Goal: Transaction & Acquisition: Book appointment/travel/reservation

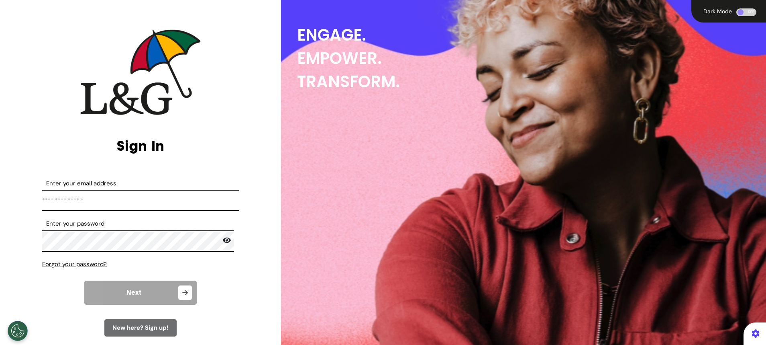
click at [165, 204] on input "Enter your email address" at bounding box center [140, 200] width 197 height 21
paste input "**********"
type input "**********"
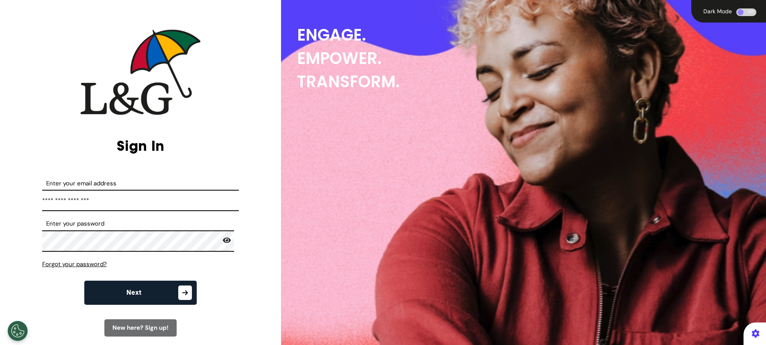
click at [223, 242] on icon at bounding box center [227, 240] width 8 height 6
click at [139, 292] on span "Next" at bounding box center [134, 292] width 15 height 6
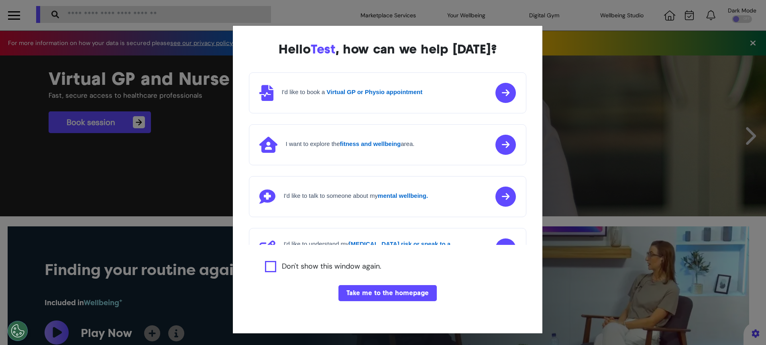
scroll to position [0, 383]
click at [405, 293] on button "Take me to the homepage" at bounding box center [388, 293] width 98 height 16
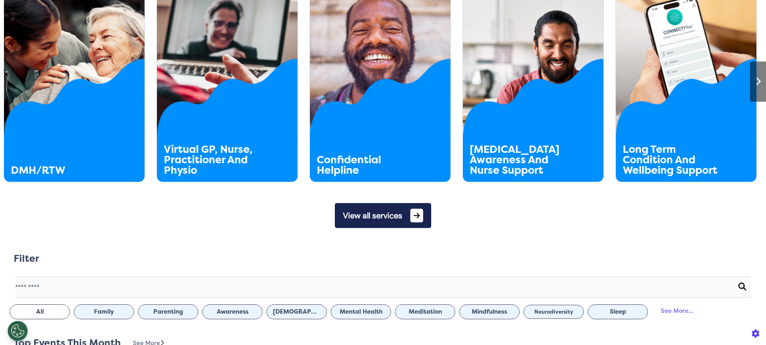
scroll to position [486, 0]
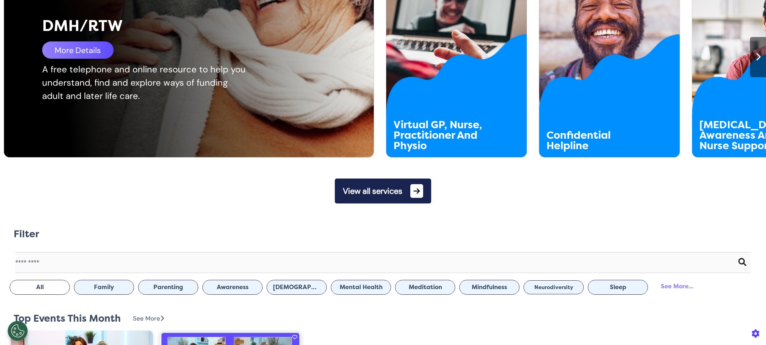
click at [51, 65] on div "A free telephone and online resource to help you understand, find and explore w…" at bounding box center [145, 83] width 206 height 40
click at [76, 53] on div "More Details" at bounding box center [77, 49] width 71 height 17
click at [193, 118] on div "DMH/RTW More Details A free telephone and online resource to help you understan…" at bounding box center [195, 55] width 383 height 204
click at [102, 47] on div "More Details" at bounding box center [77, 49] width 71 height 17
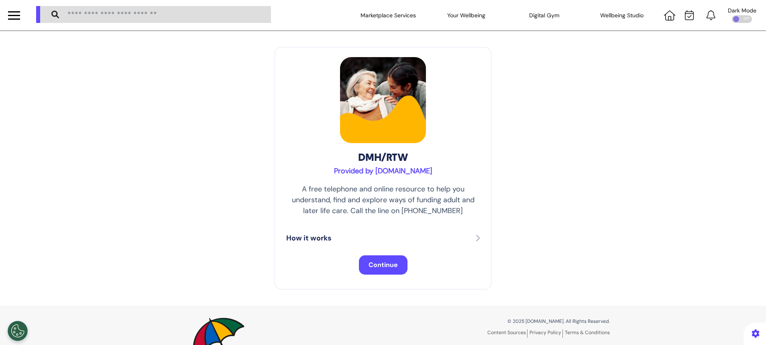
click at [393, 267] on span "Continue" at bounding box center [383, 264] width 29 height 8
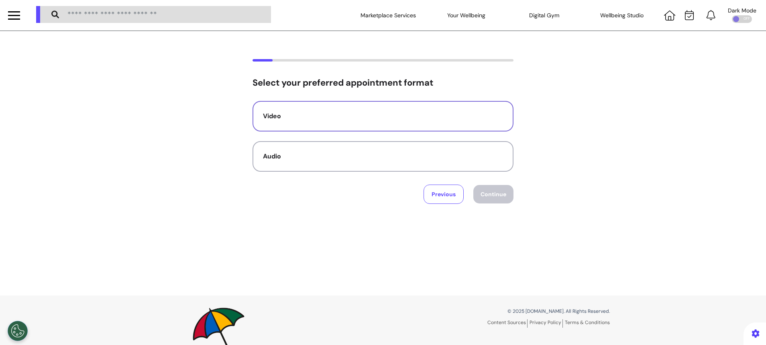
click at [404, 120] on div "Video" at bounding box center [383, 116] width 240 height 10
click at [496, 197] on button "Continue" at bounding box center [494, 194] width 40 height 18
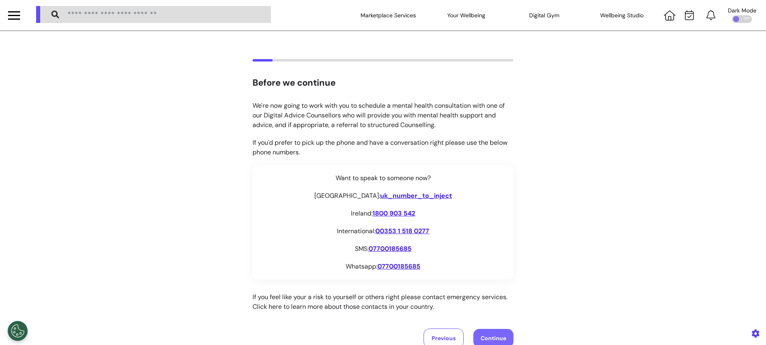
click at [489, 333] on button "Continue" at bounding box center [494, 338] width 40 height 18
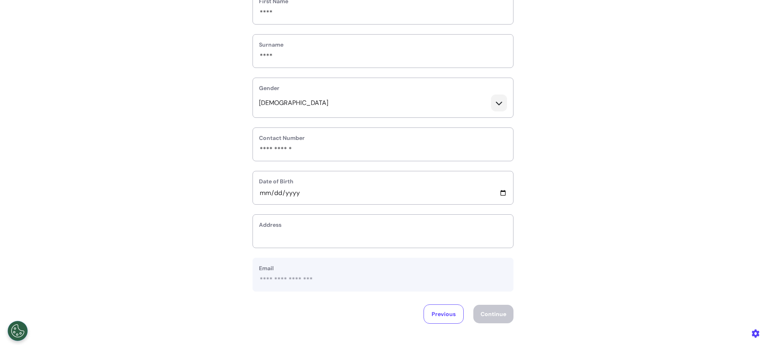
scroll to position [173, 0]
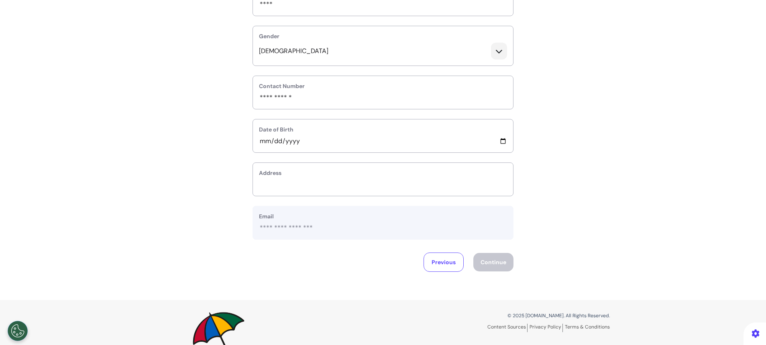
click at [447, 176] on label "Address" at bounding box center [383, 173] width 248 height 8
click at [347, 176] on label "Address" at bounding box center [383, 173] width 248 height 8
click at [290, 180] on input "text_area" at bounding box center [383, 184] width 248 height 10
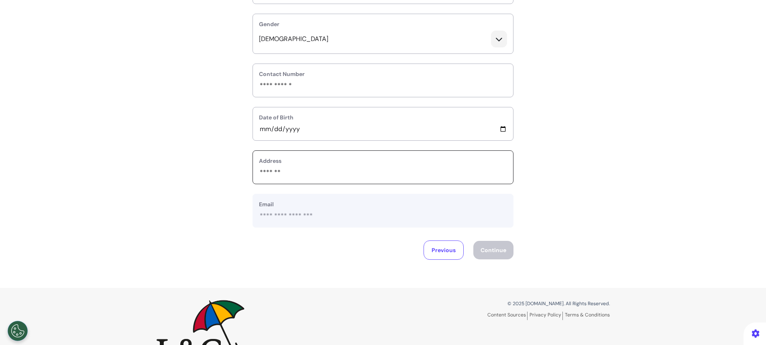
click at [436, 173] on input "text_area" at bounding box center [383, 172] width 248 height 10
type input "*"
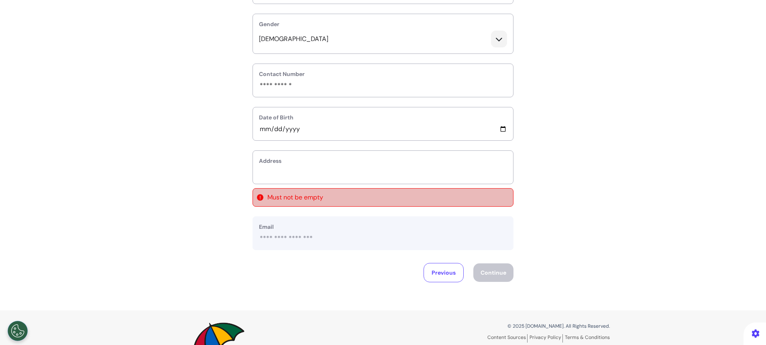
click at [300, 215] on div "**********" at bounding box center [383, 88] width 261 height 323
click at [328, 168] on input "text_area" at bounding box center [383, 172] width 248 height 10
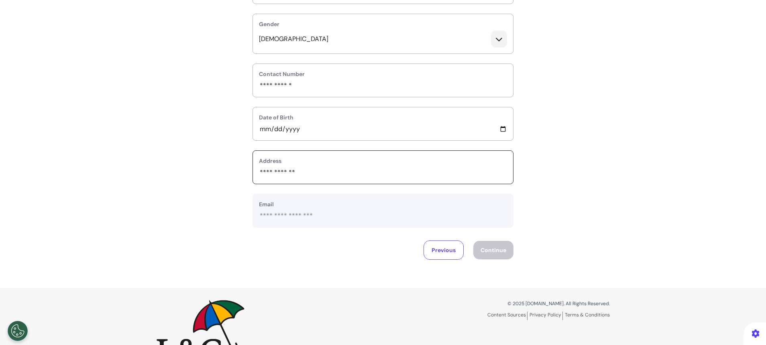
type input "**********"
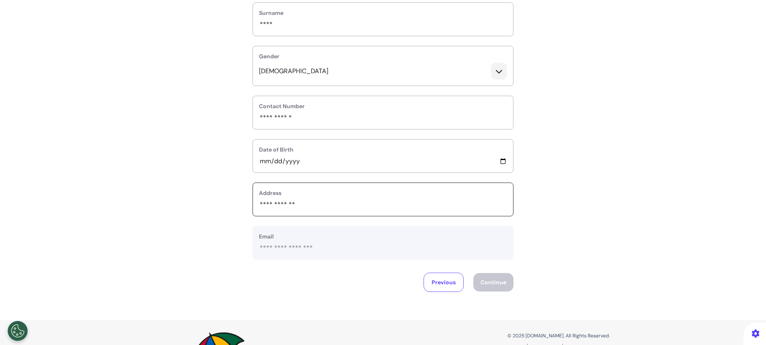
scroll to position [154, 0]
click at [500, 159] on input "**********" at bounding box center [383, 159] width 248 height 10
click at [293, 160] on input "**********" at bounding box center [383, 159] width 248 height 10
type input "**********"
click at [606, 136] on div "**********" at bounding box center [383, 97] width 766 height 385
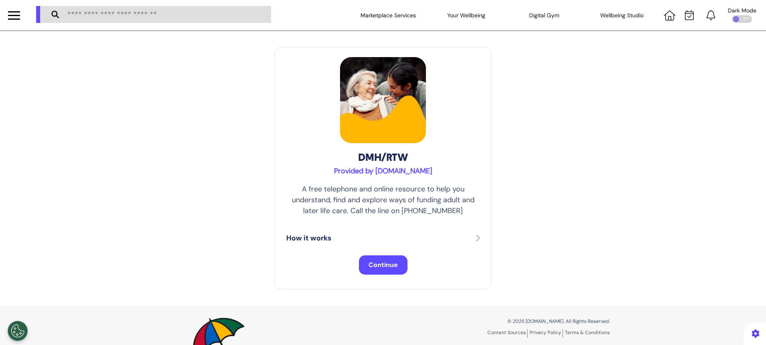
click at [373, 262] on span "Continue" at bounding box center [383, 264] width 29 height 8
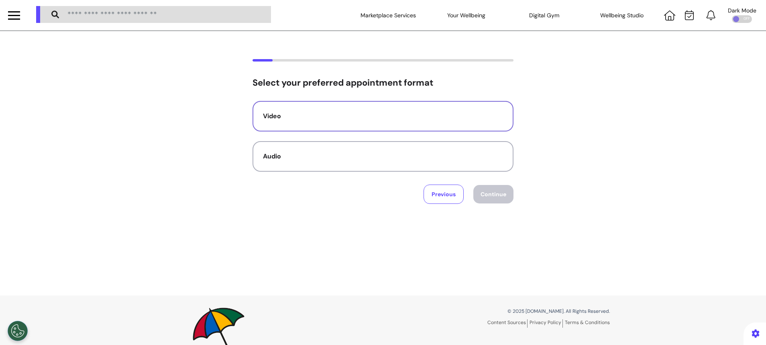
click at [416, 121] on div "Video" at bounding box center [383, 116] width 240 height 10
click at [484, 196] on button "Continue" at bounding box center [494, 194] width 40 height 18
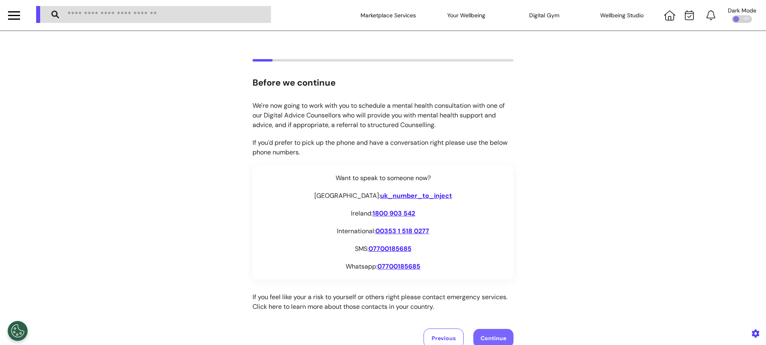
click at [480, 339] on button "Continue" at bounding box center [494, 338] width 40 height 18
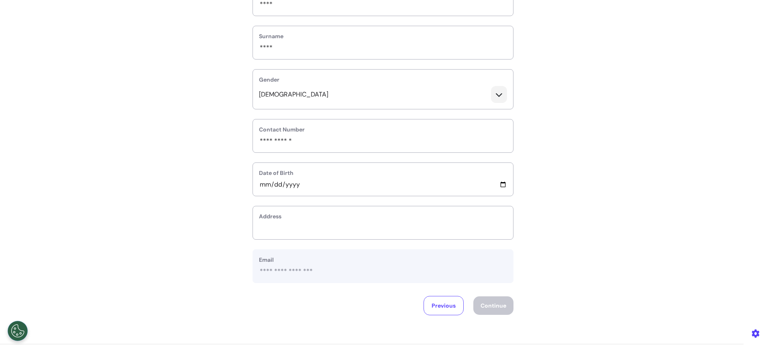
scroll to position [133, 0]
click at [378, 217] on div "Address" at bounding box center [383, 219] width 261 height 34
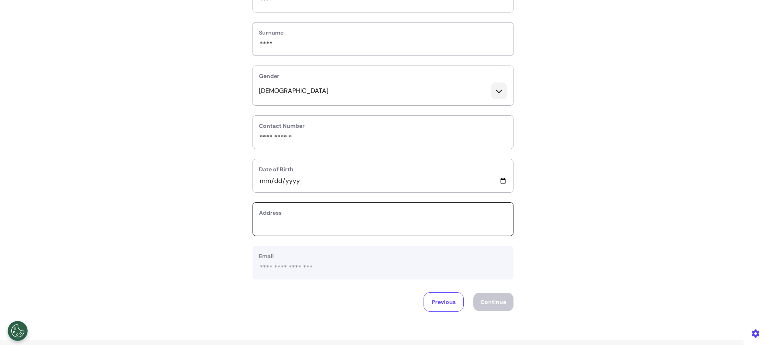
click at [306, 222] on input "text_area" at bounding box center [383, 224] width 248 height 10
type input "******"
click at [290, 183] on input "**********" at bounding box center [383, 181] width 248 height 10
type input "**********"
click at [496, 299] on button "Continue" at bounding box center [494, 301] width 40 height 18
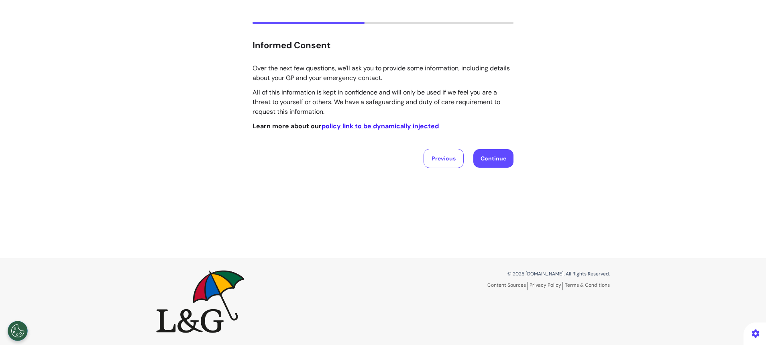
scroll to position [0, 0]
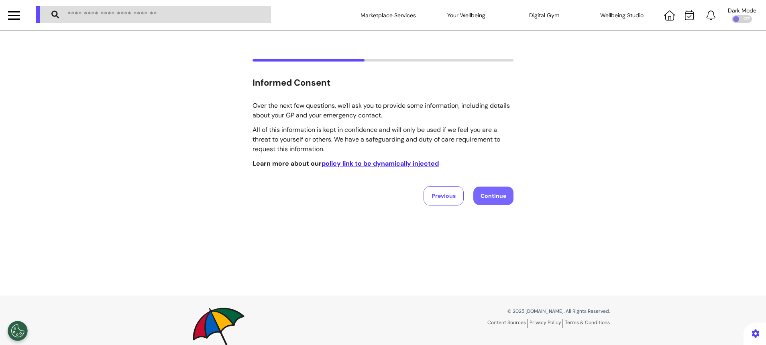
click at [483, 194] on button "Continue" at bounding box center [494, 195] width 40 height 18
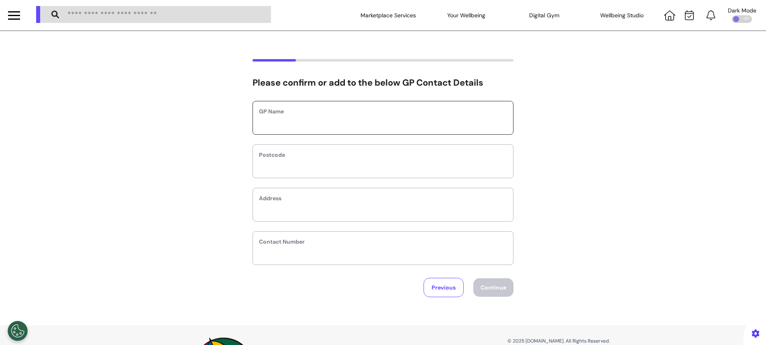
click at [354, 124] on input "text" at bounding box center [383, 123] width 248 height 10
type input "*****"
click at [325, 162] on input "text" at bounding box center [383, 166] width 248 height 10
type input "*"
select select
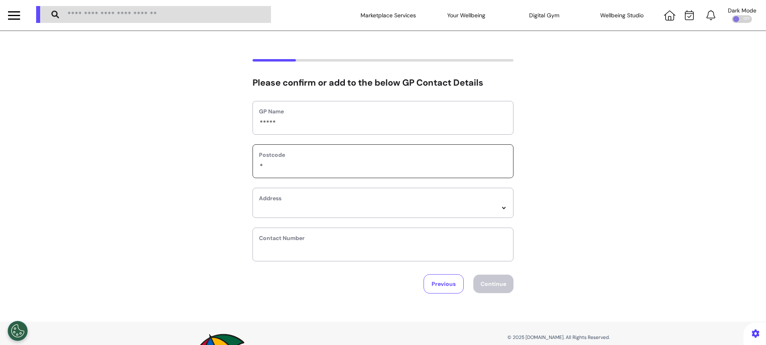
type input "**"
select select
type input "*******"
type input "**********"
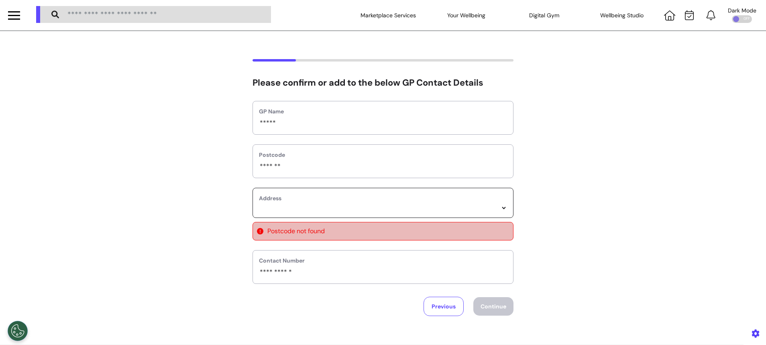
click at [296, 207] on select "*****" at bounding box center [383, 207] width 248 height 7
select select
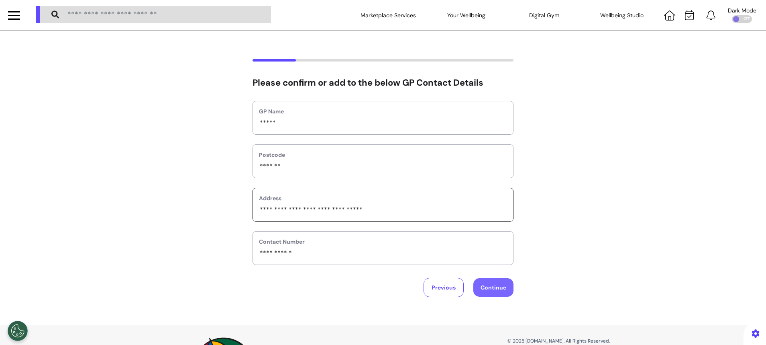
click at [494, 288] on button "Continue" at bounding box center [494, 287] width 40 height 18
select select "**********"
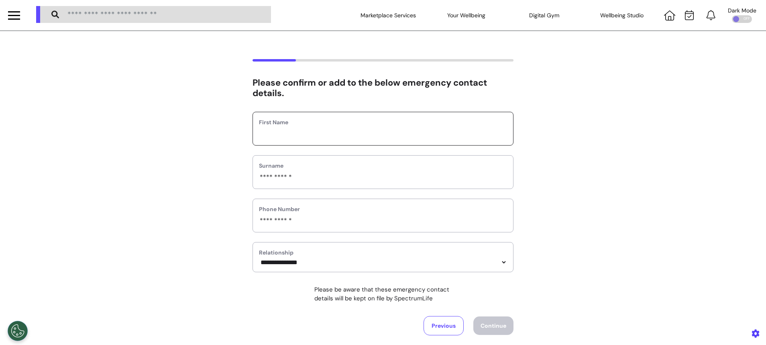
click at [353, 138] on input "text" at bounding box center [383, 134] width 248 height 10
type input "****"
click at [490, 330] on button "Continue" at bounding box center [494, 325] width 40 height 18
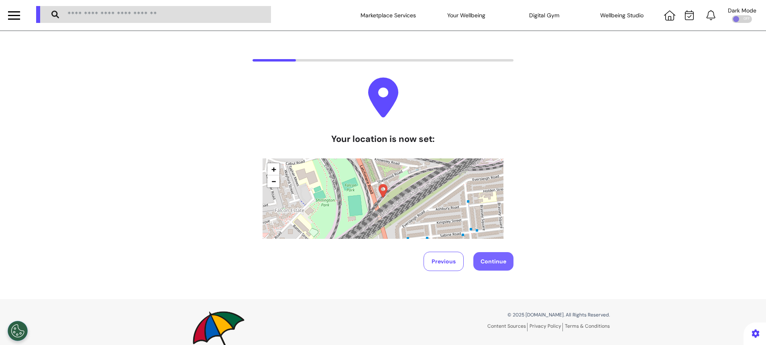
click at [487, 263] on button "Continue" at bounding box center [494, 261] width 40 height 18
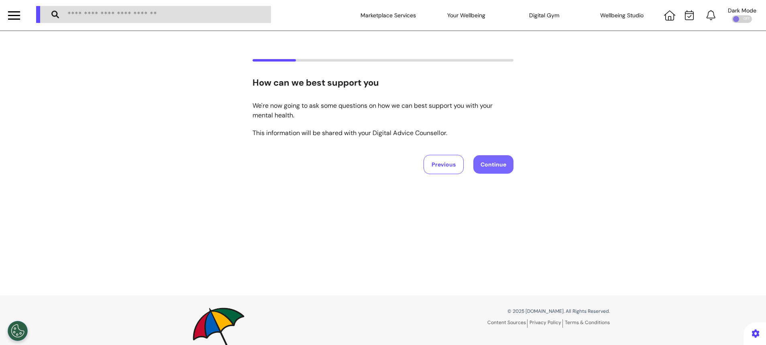
click at [486, 164] on button "Continue" at bounding box center [494, 164] width 40 height 18
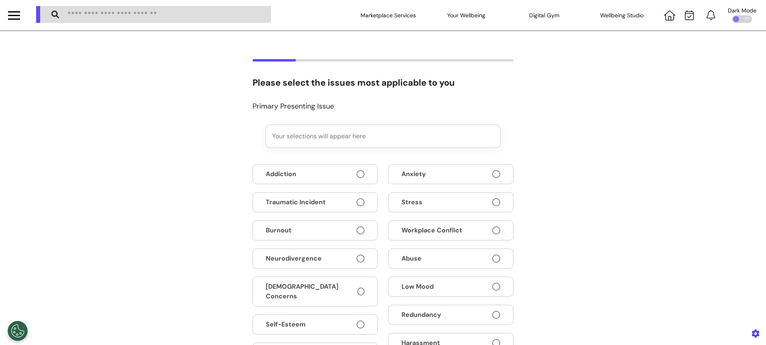
click at [365, 176] on button "Addiction" at bounding box center [315, 174] width 125 height 20
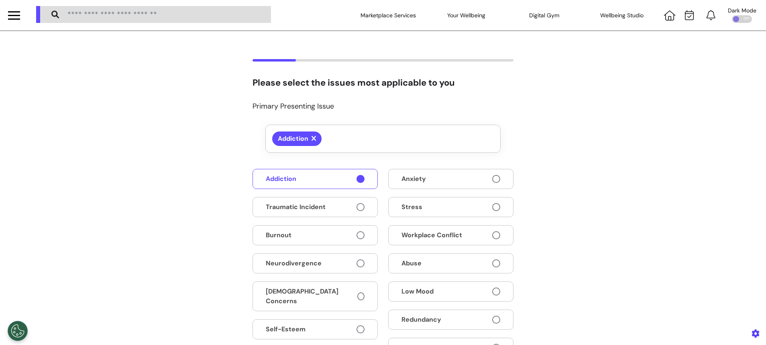
click at [433, 178] on button "Anxiety" at bounding box center [450, 179] width 125 height 20
click at [347, 203] on button "Traumatic Incident" at bounding box center [315, 207] width 125 height 20
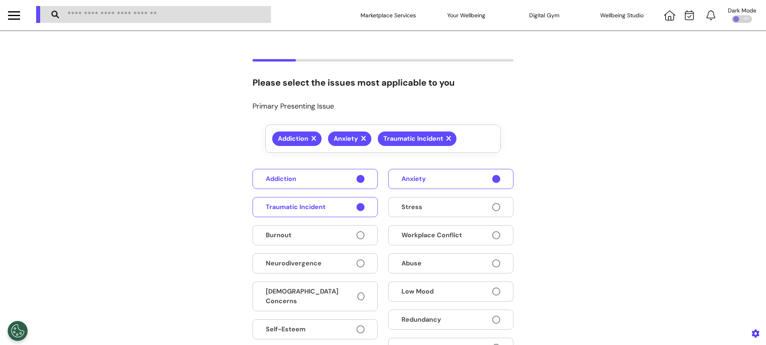
click at [426, 201] on button "Stress" at bounding box center [450, 207] width 125 height 20
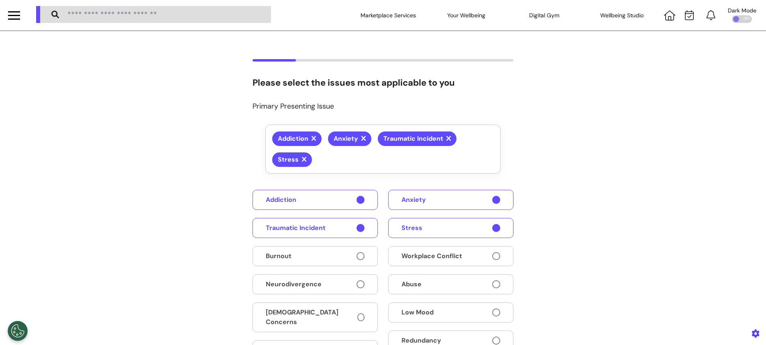
click at [322, 256] on button "Burnout" at bounding box center [315, 256] width 125 height 20
click at [427, 256] on span "Workplace Conflict" at bounding box center [432, 256] width 61 height 10
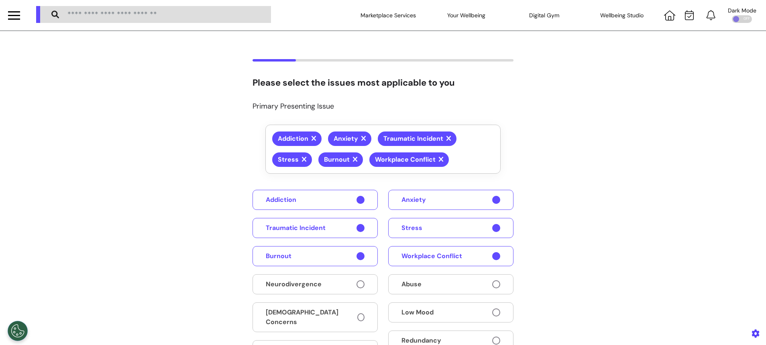
click at [318, 292] on button "Neurodivergence" at bounding box center [315, 284] width 125 height 20
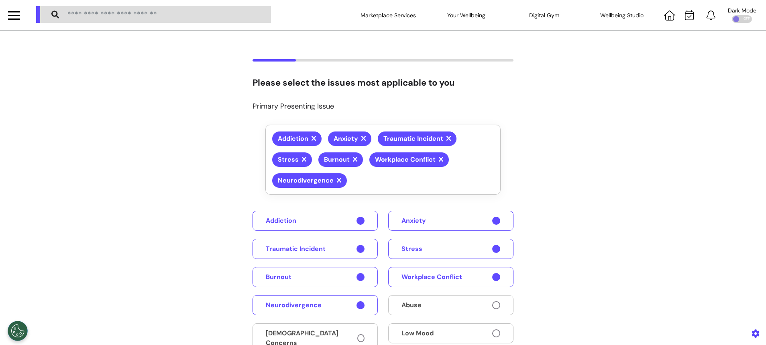
scroll to position [198, 0]
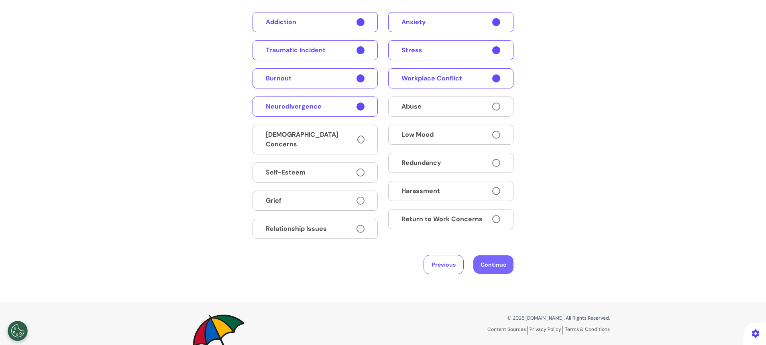
click at [500, 265] on button "Continue" at bounding box center [494, 264] width 40 height 18
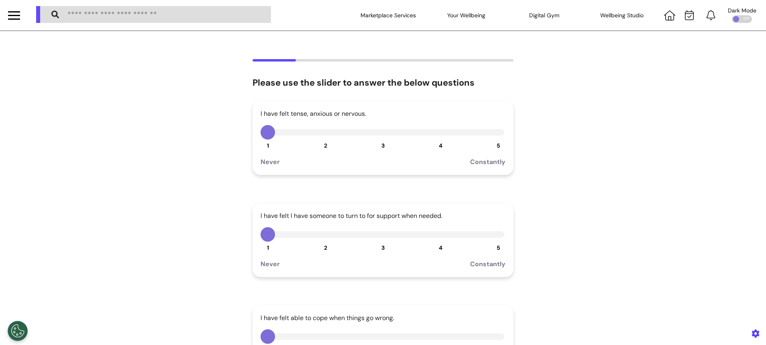
scroll to position [210, 0]
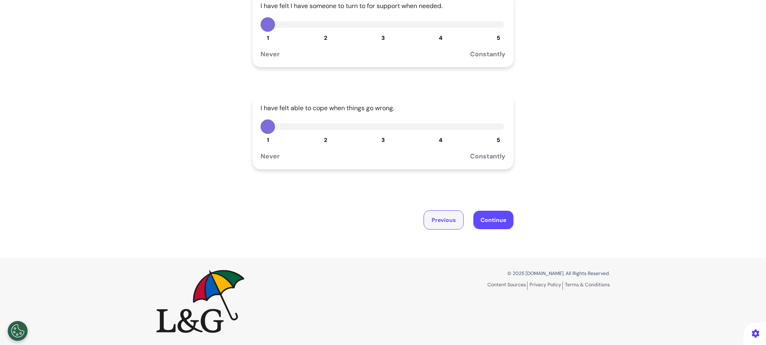
click at [435, 225] on button "Previous" at bounding box center [444, 219] width 40 height 19
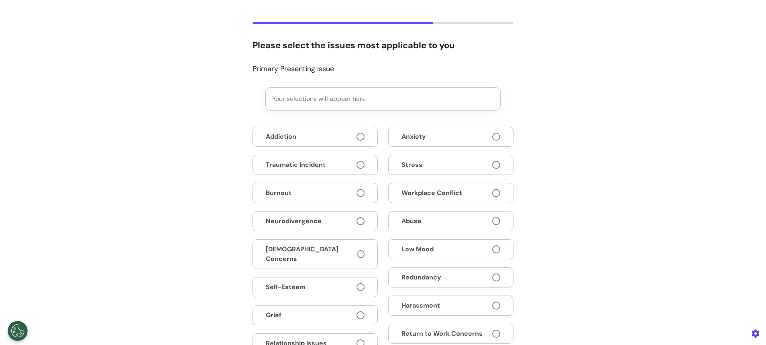
scroll to position [192, 0]
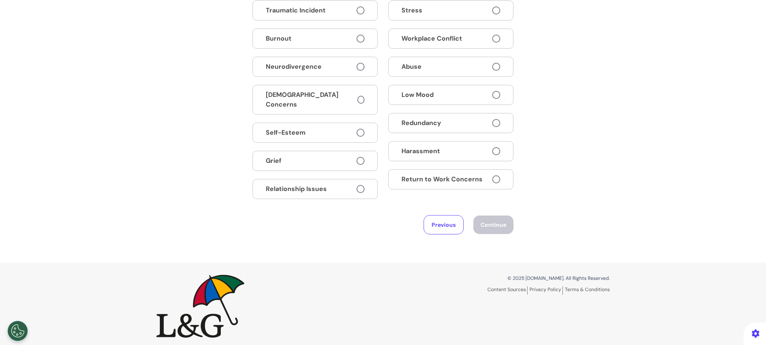
click at [455, 177] on span "Return to Work Concerns" at bounding box center [442, 179] width 81 height 10
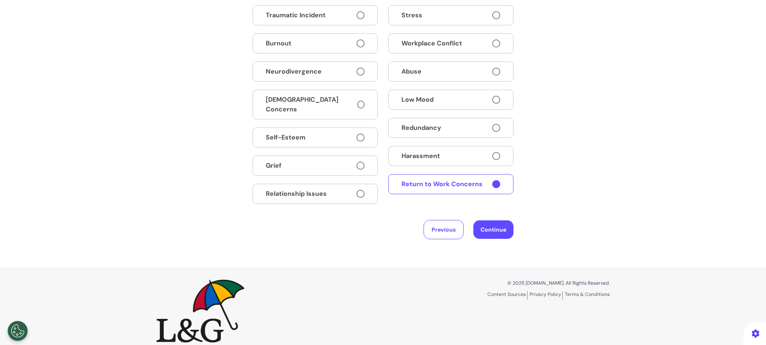
scroll to position [196, 0]
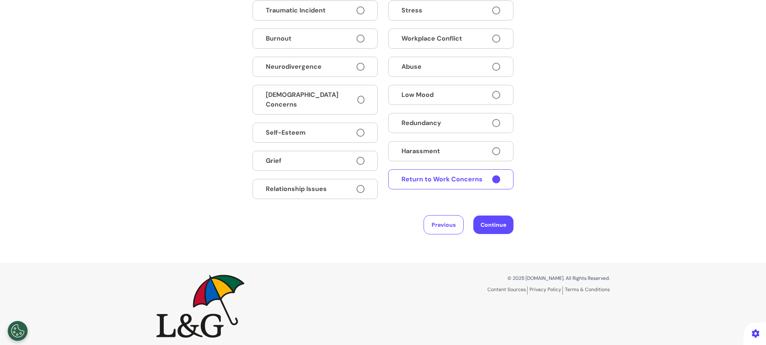
click at [478, 149] on button "Harassment" at bounding box center [450, 151] width 125 height 20
click at [466, 126] on button "Redundancy" at bounding box center [450, 123] width 125 height 20
click at [462, 98] on button "Low Mood" at bounding box center [450, 95] width 125 height 20
click at [341, 100] on button "[DEMOGRAPHIC_DATA] Concerns" at bounding box center [315, 100] width 125 height 30
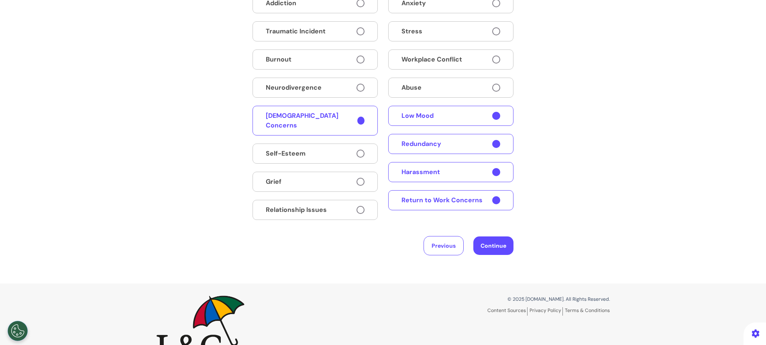
click at [343, 143] on button "Self-Esteem" at bounding box center [315, 153] width 125 height 20
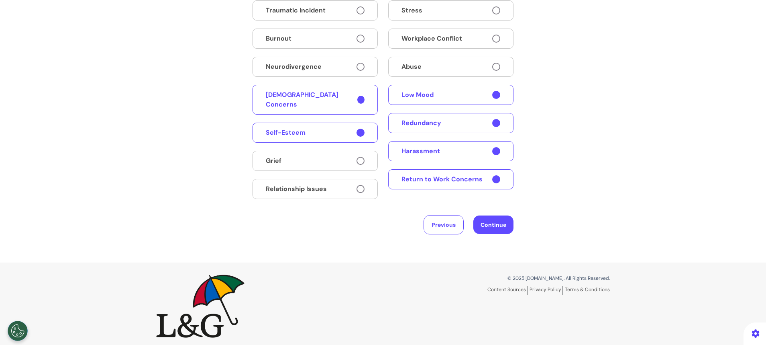
click at [348, 151] on button "Grief" at bounding box center [315, 161] width 125 height 20
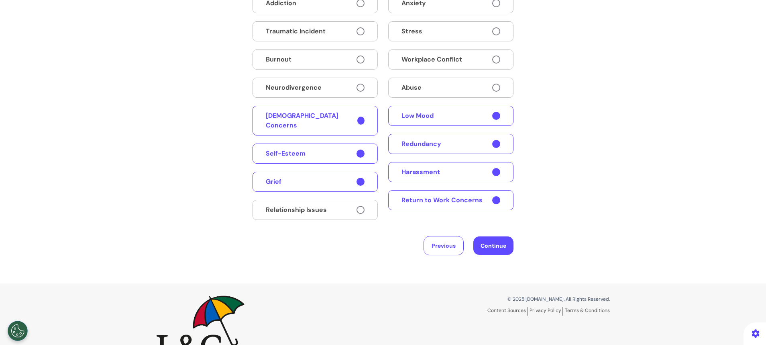
click at [352, 200] on button "Relationship Issues" at bounding box center [315, 210] width 125 height 20
click at [341, 78] on button "Neurodivergence" at bounding box center [315, 88] width 125 height 20
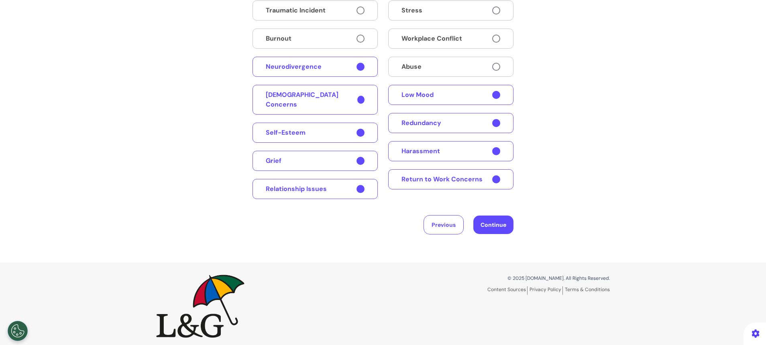
click at [348, 44] on button "Burnout" at bounding box center [315, 39] width 125 height 20
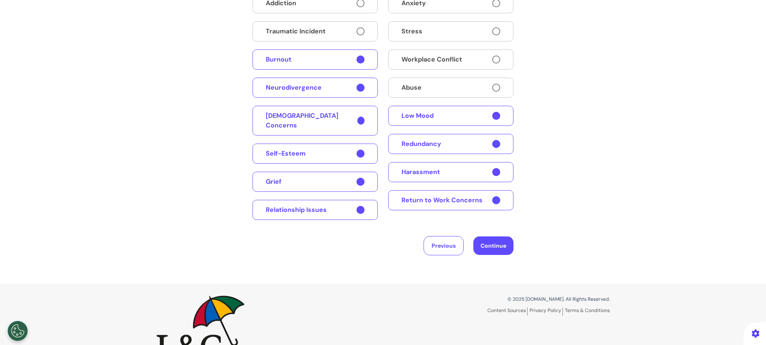
click at [350, 21] on button "Traumatic Incident" at bounding box center [315, 31] width 125 height 20
click at [416, 21] on button "Stress" at bounding box center [450, 31] width 125 height 20
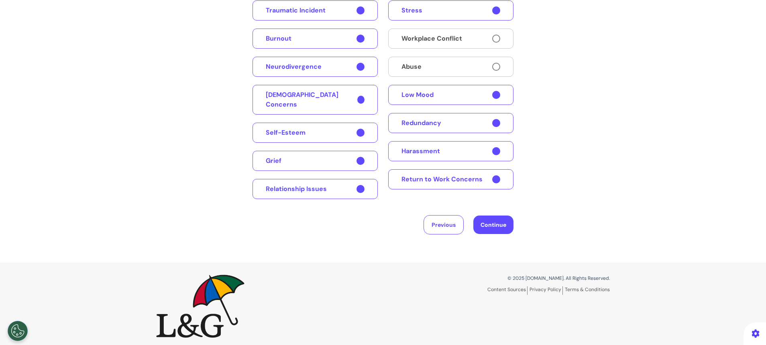
click at [416, 36] on span "Workplace Conflict" at bounding box center [432, 39] width 61 height 10
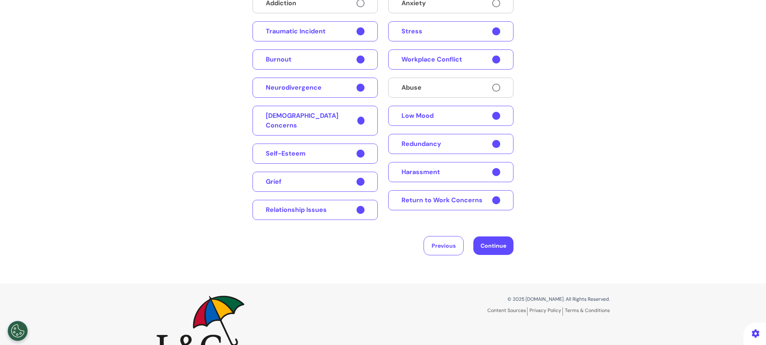
click at [417, 78] on button "Abuse" at bounding box center [450, 88] width 125 height 20
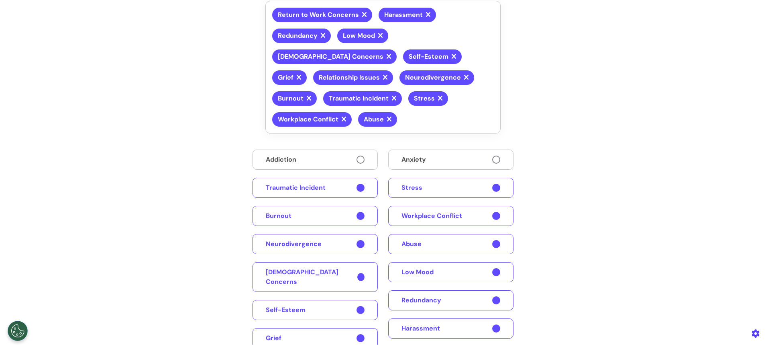
scroll to position [122, 0]
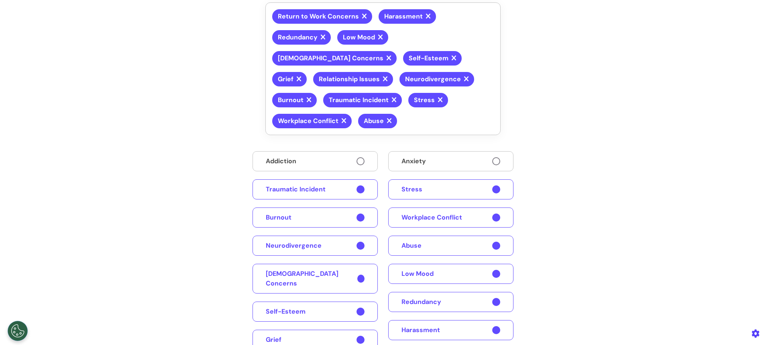
click at [310, 151] on button "Addiction" at bounding box center [315, 161] width 125 height 20
click at [475, 163] on button "Anxiety" at bounding box center [450, 161] width 125 height 20
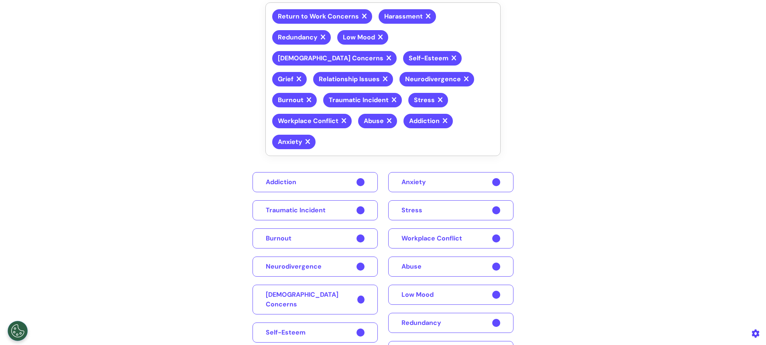
scroll to position [301, 0]
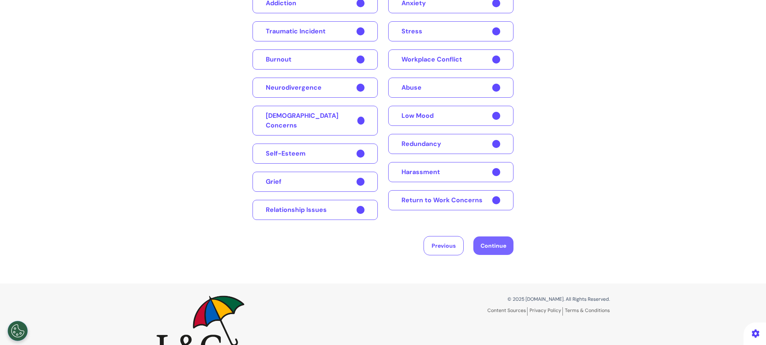
click at [488, 236] on button "Continue" at bounding box center [494, 245] width 40 height 18
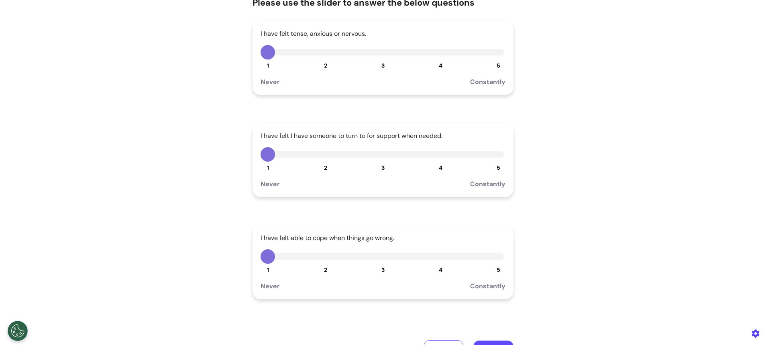
scroll to position [0, 0]
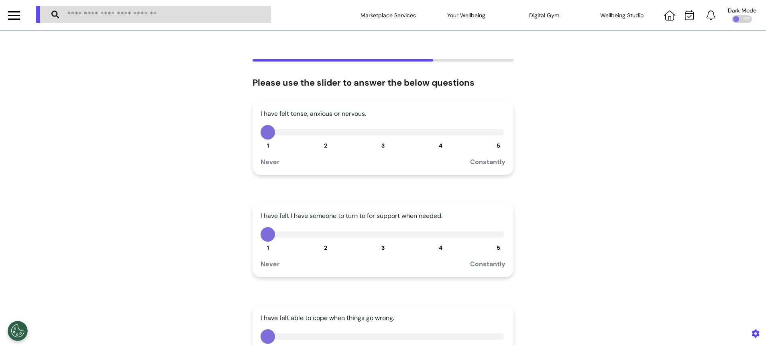
click at [377, 141] on div "I have felt tense, anxious or nervous. 1 2 3 4 5 Never Constantly" at bounding box center [383, 138] width 261 height 74
click at [380, 136] on button "3" at bounding box center [383, 132] width 14 height 14
click at [379, 243] on div "I have felt I have someone to turn to for support when needed. 1 2 3 4 5 Never …" at bounding box center [383, 240] width 261 height 74
click at [378, 233] on button "3" at bounding box center [383, 234] width 14 height 14
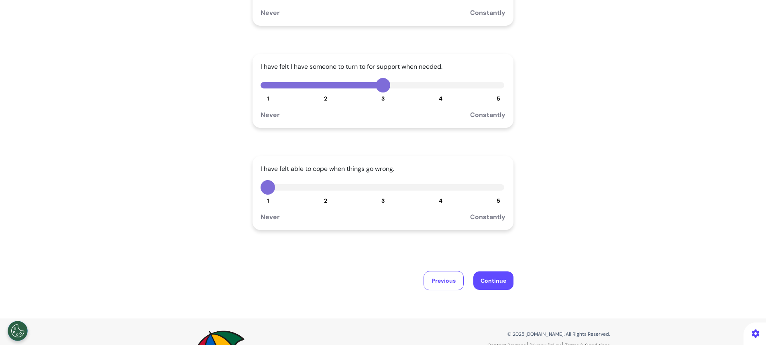
scroll to position [169, 0]
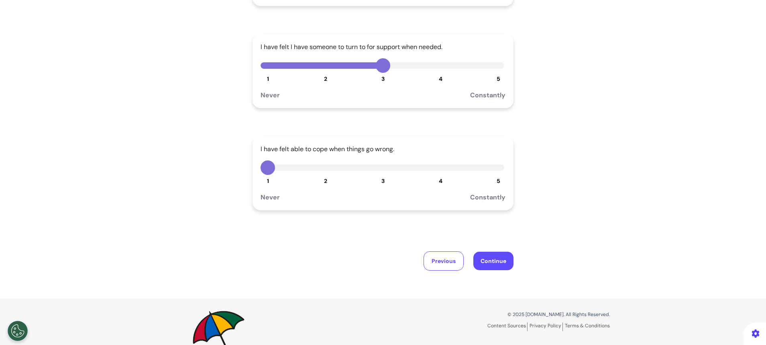
click at [380, 165] on button "3" at bounding box center [383, 167] width 14 height 14
click at [498, 265] on button "Continue" at bounding box center [494, 260] width 40 height 18
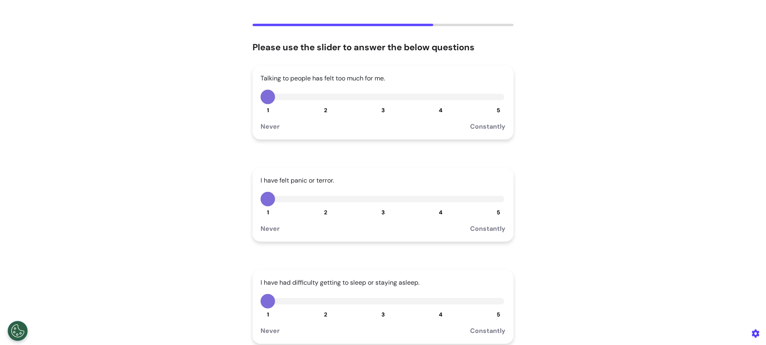
scroll to position [0, 0]
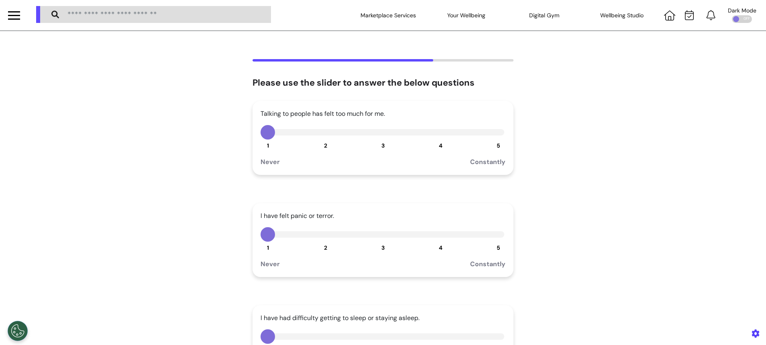
click at [378, 139] on button "3" at bounding box center [383, 132] width 14 height 14
click at [379, 243] on div "I have felt panic or terror. 1 2 3 4 5 Never Constantly" at bounding box center [383, 240] width 261 height 74
click at [377, 236] on button "3" at bounding box center [383, 234] width 14 height 14
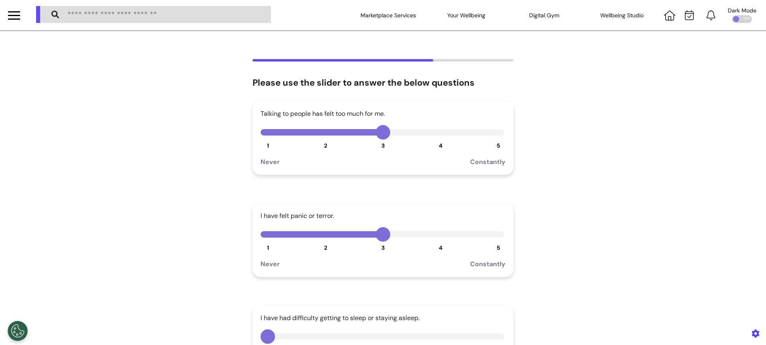
scroll to position [137, 0]
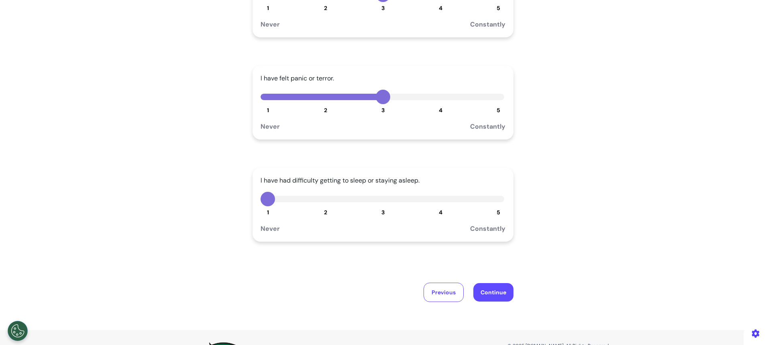
click at [377, 202] on button "3" at bounding box center [383, 199] width 14 height 14
click at [484, 289] on button "Continue" at bounding box center [494, 292] width 40 height 18
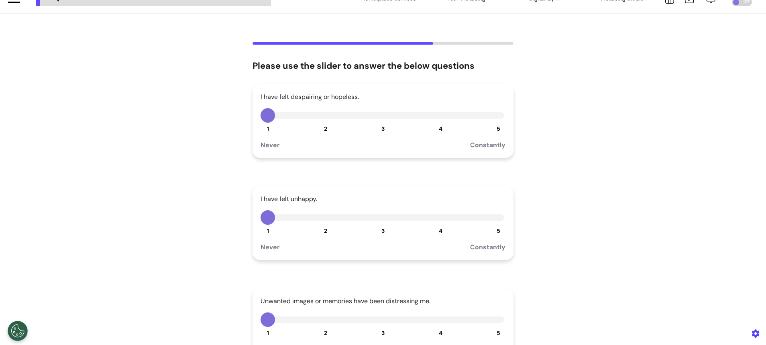
scroll to position [0, 0]
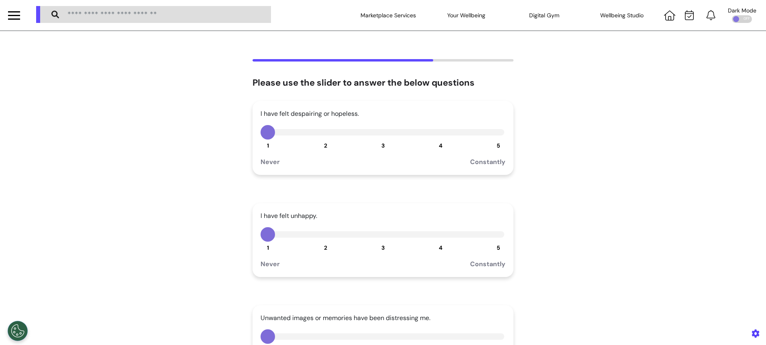
click at [380, 132] on button "3" at bounding box center [383, 132] width 14 height 14
click at [495, 139] on button "5" at bounding box center [498, 132] width 14 height 14
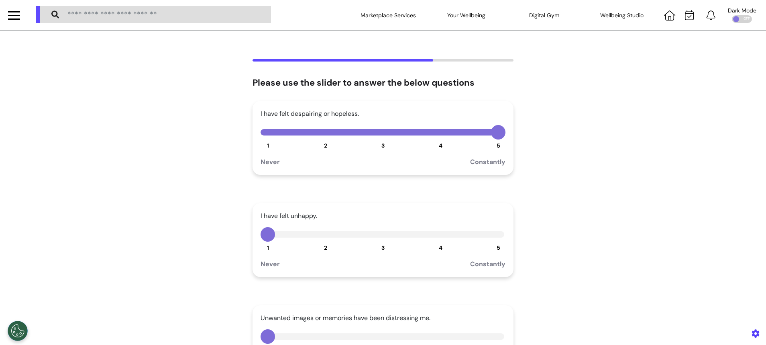
click at [489, 246] on div "I have felt unhappy. 1 2 3 4 5 Never Constantly" at bounding box center [383, 240] width 261 height 74
click at [497, 245] on div "I have felt unhappy. 1 2 3 4 5 Never Constantly" at bounding box center [383, 240] width 261 height 74
click at [497, 245] on span "5" at bounding box center [499, 247] width 4 height 7
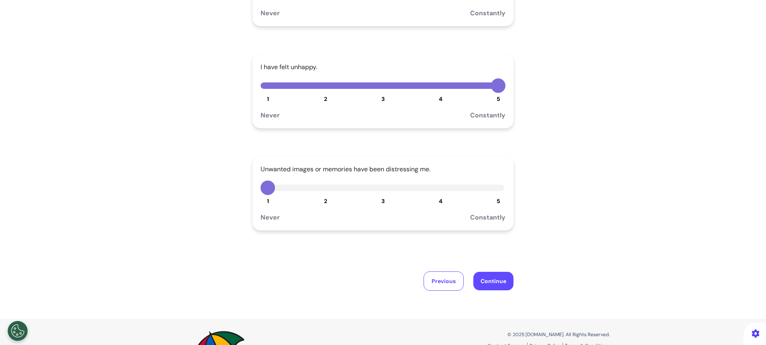
scroll to position [149, 0]
click at [497, 194] on div "1 2 3 4 5" at bounding box center [383, 187] width 245 height 14
click at [497, 200] on span "5" at bounding box center [499, 200] width 4 height 7
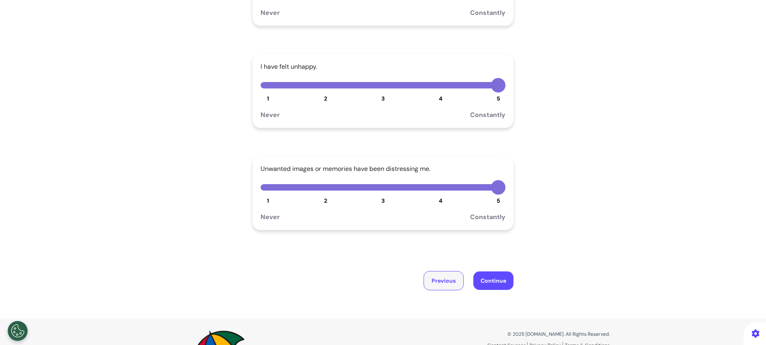
click at [442, 275] on button "Previous" at bounding box center [444, 280] width 40 height 19
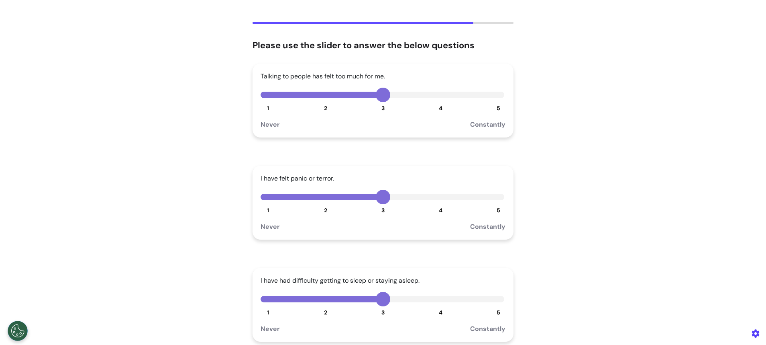
scroll to position [157, 0]
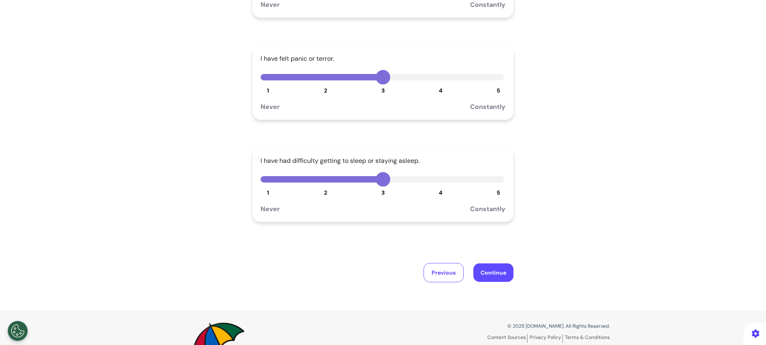
click at [494, 84] on button "5" at bounding box center [498, 77] width 14 height 14
click at [497, 192] on span "5" at bounding box center [499, 192] width 4 height 7
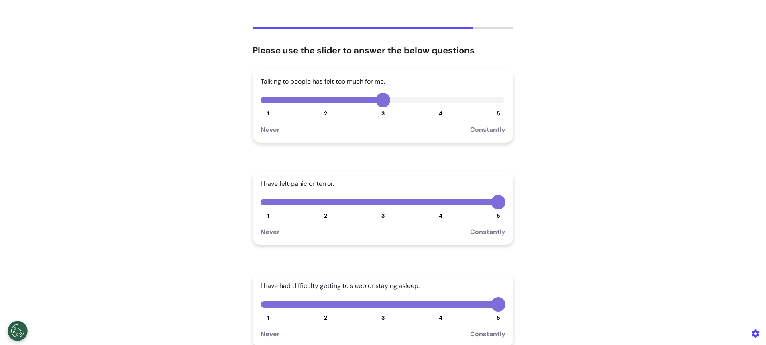
scroll to position [27, 0]
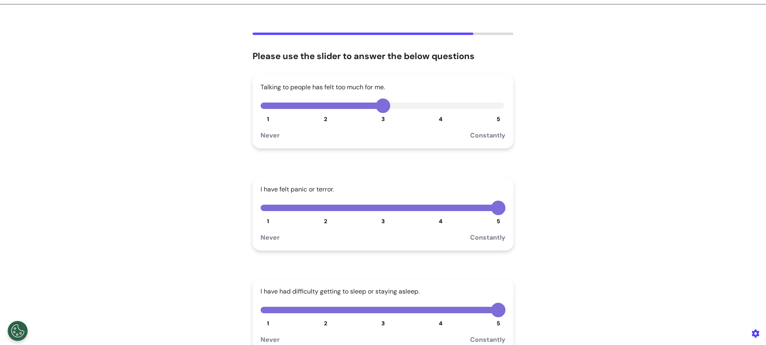
click at [494, 110] on button "5" at bounding box center [498, 105] width 14 height 14
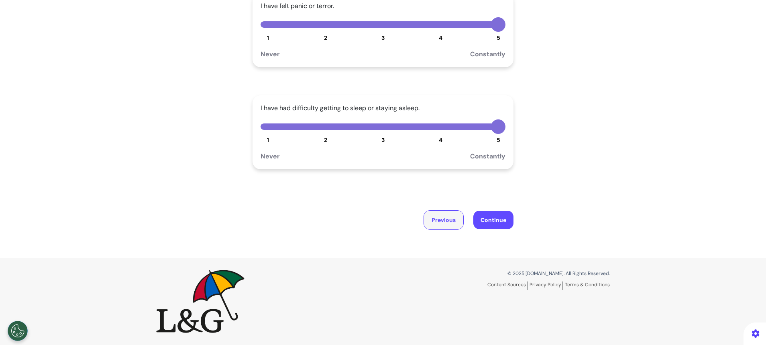
click at [435, 211] on button "Previous" at bounding box center [444, 219] width 40 height 19
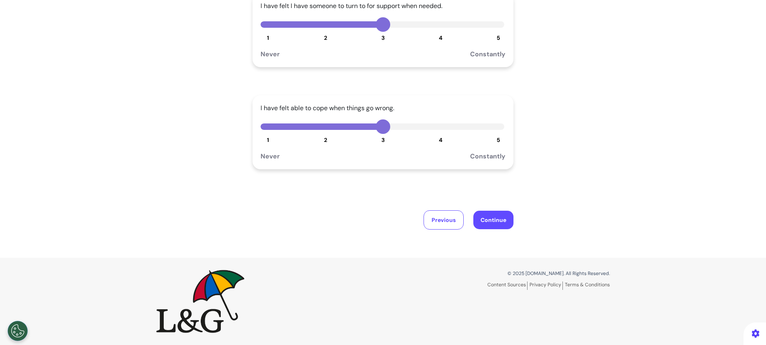
click at [494, 129] on button "5" at bounding box center [498, 126] width 14 height 14
click at [492, 31] on button "5" at bounding box center [498, 24] width 14 height 14
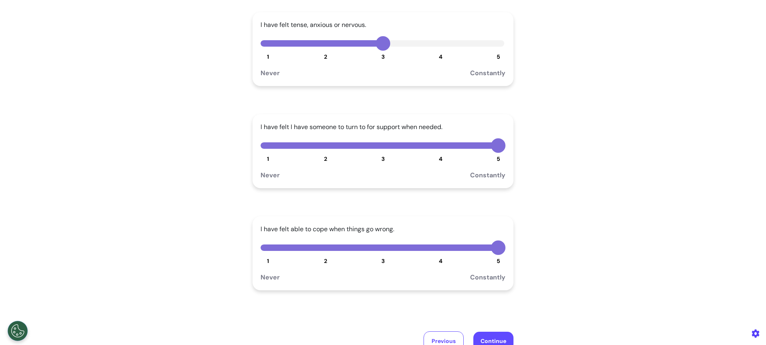
scroll to position [85, 0]
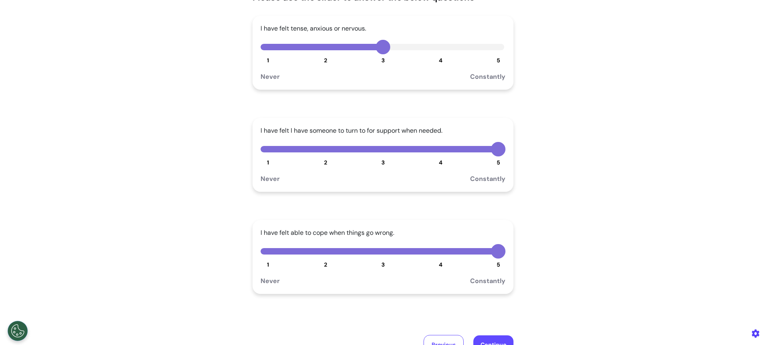
click at [494, 52] on button "5" at bounding box center [498, 47] width 14 height 14
click at [490, 339] on button "Continue" at bounding box center [494, 344] width 40 height 18
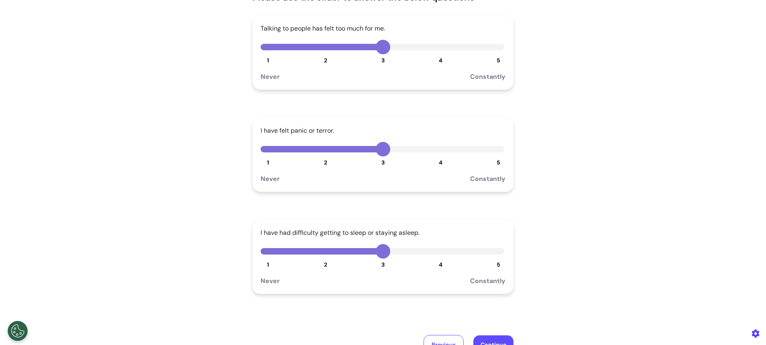
click at [491, 52] on button "5" at bounding box center [498, 47] width 14 height 14
click at [493, 147] on button "5" at bounding box center [498, 149] width 14 height 14
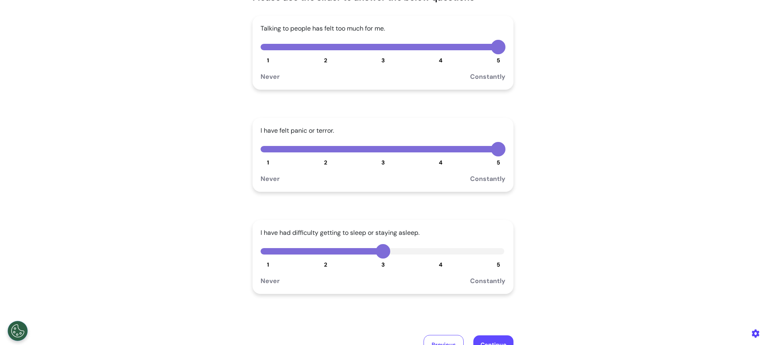
click at [492, 255] on button "5" at bounding box center [498, 251] width 14 height 14
click at [483, 343] on button "Continue" at bounding box center [494, 344] width 40 height 18
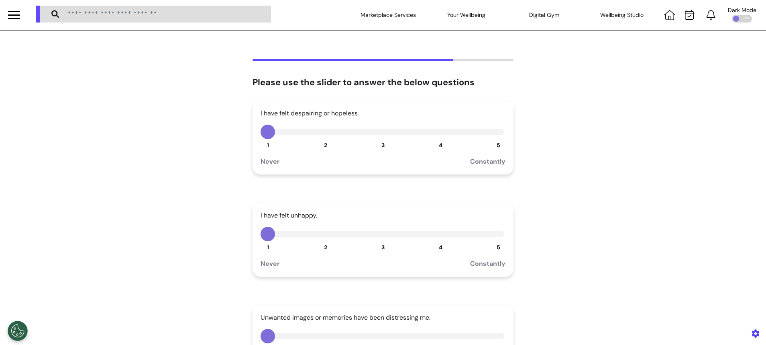
scroll to position [0, 0]
click at [497, 138] on button "5" at bounding box center [498, 132] width 14 height 14
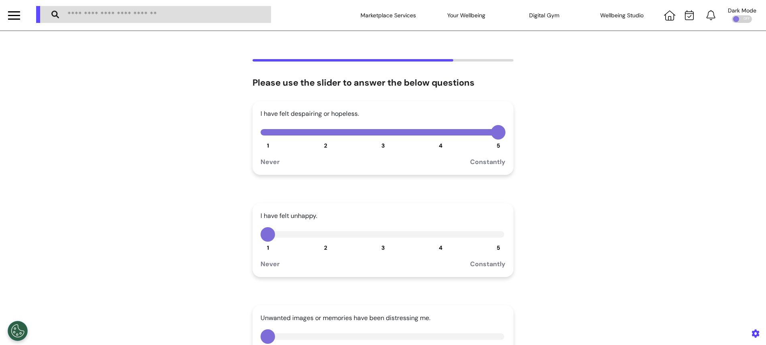
click at [493, 253] on div "Never Constantly" at bounding box center [383, 260] width 245 height 18
click at [497, 249] on span "5" at bounding box center [499, 247] width 4 height 7
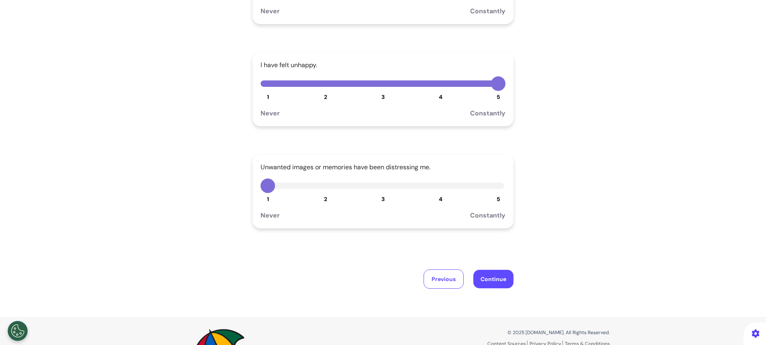
scroll to position [210, 0]
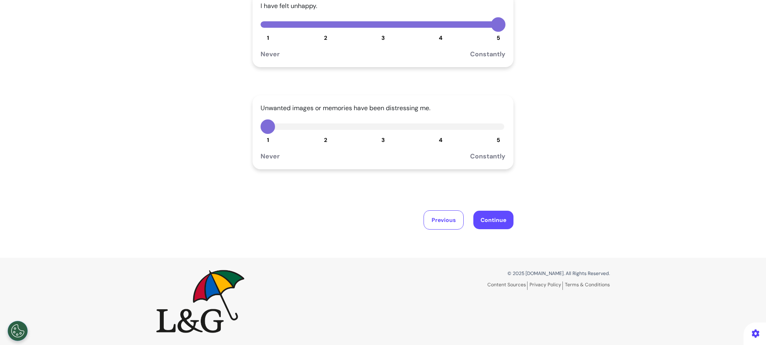
click at [496, 143] on div "Unwanted images or memories have been distressing me. 1 2 3 4 5 Never Constantly" at bounding box center [383, 132] width 261 height 74
click at [497, 137] on span "5" at bounding box center [499, 139] width 4 height 7
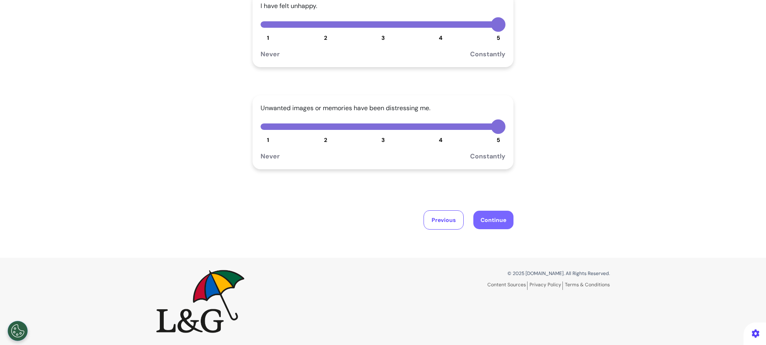
click at [489, 220] on button "Continue" at bounding box center [494, 219] width 40 height 18
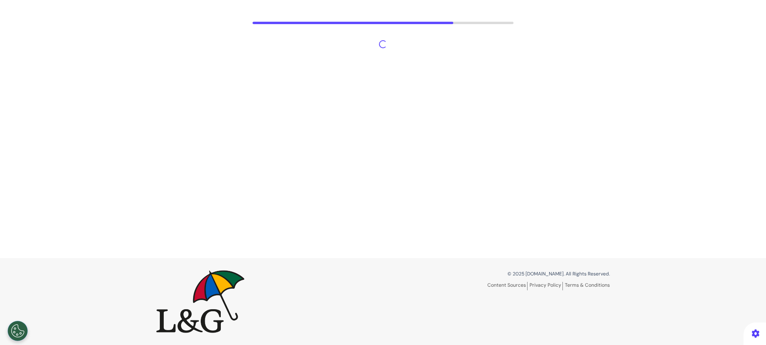
scroll to position [37, 0]
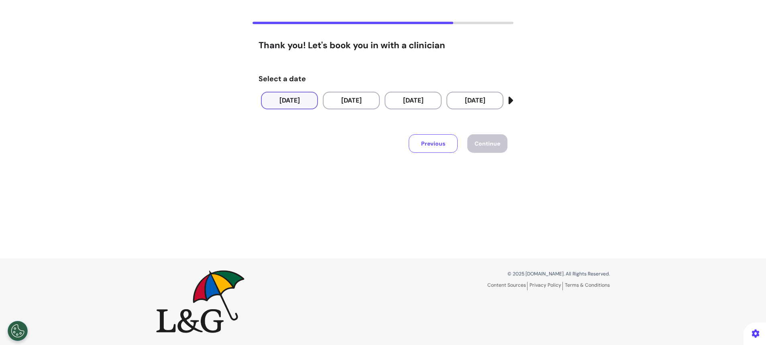
click at [280, 102] on button "[DATE]" at bounding box center [289, 101] width 57 height 18
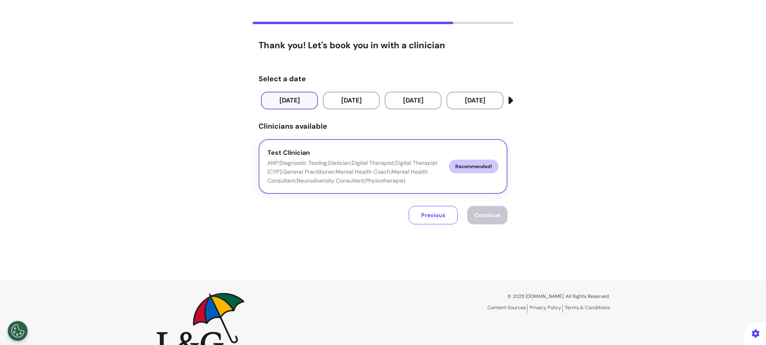
click at [425, 172] on p "ANP;Diagnostic Testing;Dietician;Digital Therapist;Digital Therapist (CYP);Gene…" at bounding box center [354, 171] width 175 height 27
click at [429, 210] on button "Previous" at bounding box center [433, 215] width 49 height 18
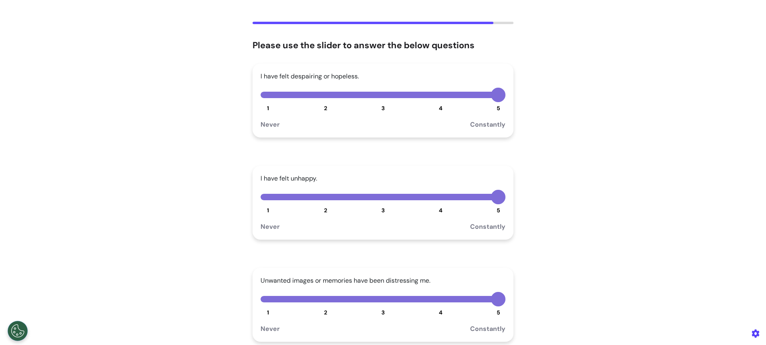
scroll to position [210, 0]
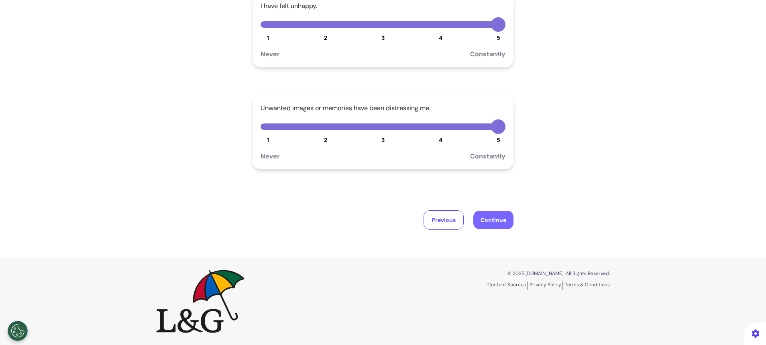
click at [488, 220] on button "Continue" at bounding box center [494, 219] width 40 height 18
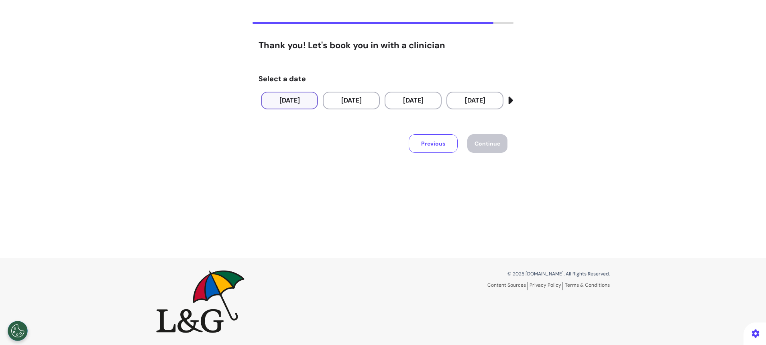
click at [296, 105] on button "[DATE]" at bounding box center [289, 101] width 57 height 18
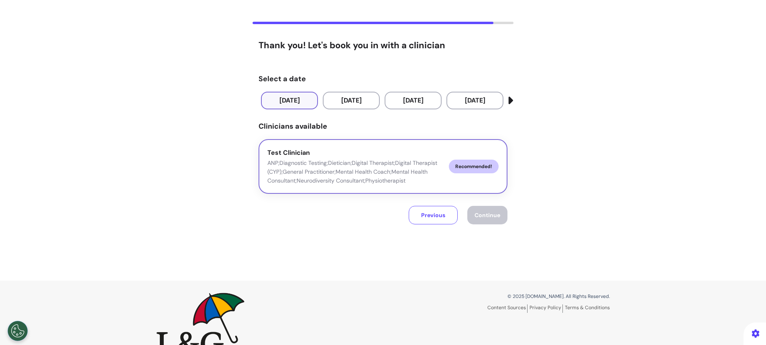
click at [381, 169] on p "ANP;Diagnostic Testing;Dietician;Digital Therapist;Digital Therapist (CYP);Gene…" at bounding box center [354, 171] width 175 height 27
click at [485, 218] on span "Continue" at bounding box center [488, 214] width 26 height 7
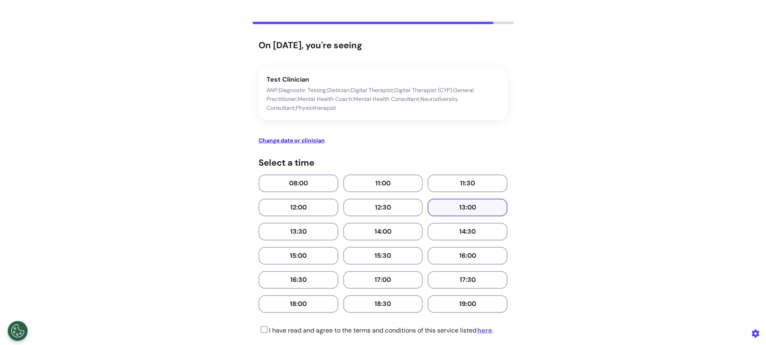
click at [483, 212] on button "13:00" at bounding box center [468, 207] width 80 height 18
click at [261, 324] on div "Select a time 08:00 11:00 11:30 12:00 12:30 13:00 13:30 14:00 14:30 15:00 15:30…" at bounding box center [383, 241] width 249 height 168
click at [260, 331] on icon at bounding box center [263, 329] width 9 height 8
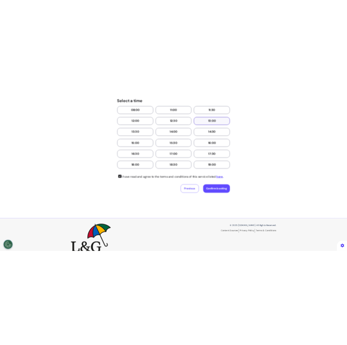
scroll to position [188, 0]
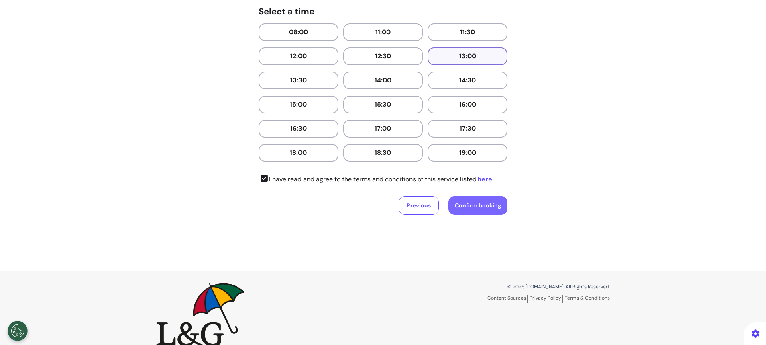
click at [479, 204] on span "Confirm booking" at bounding box center [478, 205] width 46 height 7
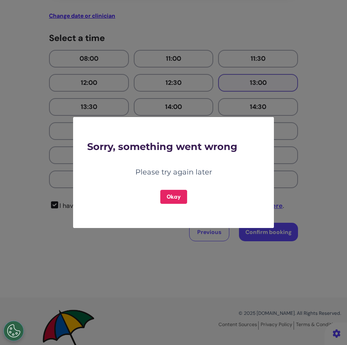
click at [176, 199] on button "Okay" at bounding box center [173, 197] width 27 height 14
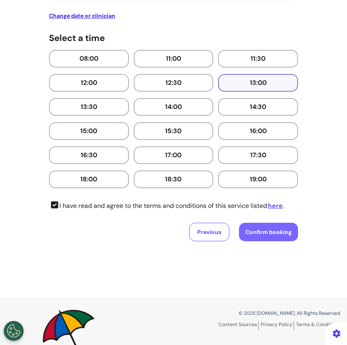
click at [246, 233] on span "Confirm booking" at bounding box center [268, 231] width 46 height 7
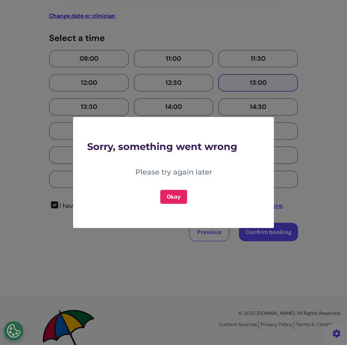
click at [171, 195] on button "Okay" at bounding box center [173, 197] width 27 height 14
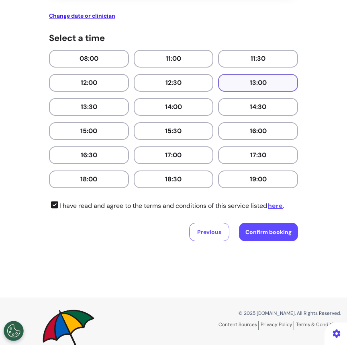
click at [197, 230] on button "Previous" at bounding box center [209, 231] width 40 height 18
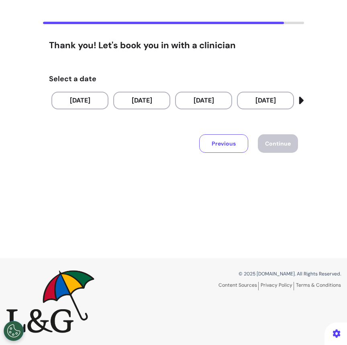
scroll to position [0, 0]
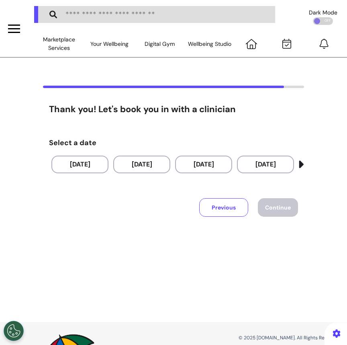
click at [219, 208] on button "Previous" at bounding box center [223, 207] width 49 height 18
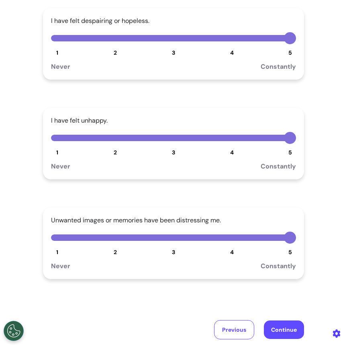
scroll to position [132, 0]
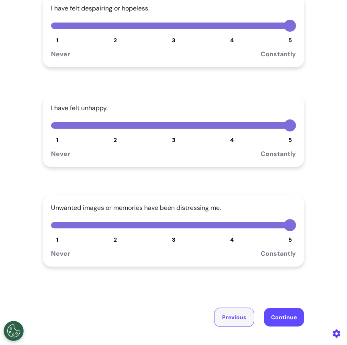
click at [237, 316] on button "Previous" at bounding box center [234, 316] width 40 height 19
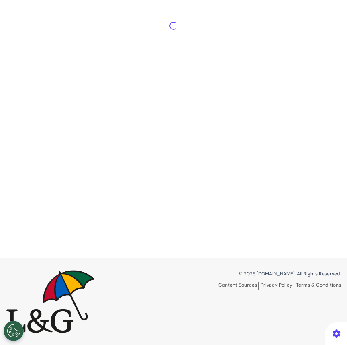
scroll to position [140, 0]
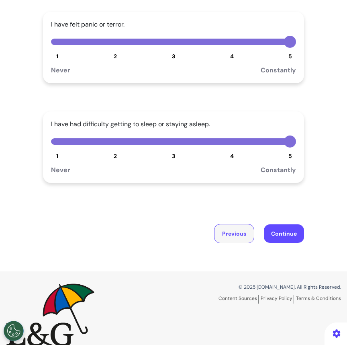
click at [236, 231] on button "Previous" at bounding box center [234, 233] width 40 height 19
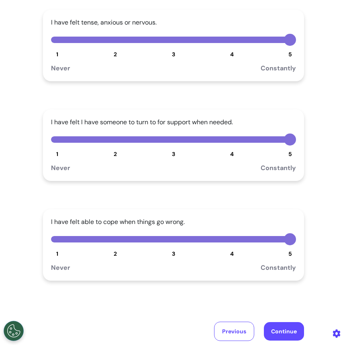
scroll to position [119, 0]
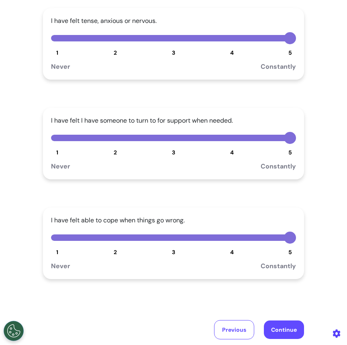
click at [167, 46] on div "I have felt tense, anxious or nervous. 1 2 3 4 5 Never Constantly" at bounding box center [173, 43] width 261 height 71
click at [167, 39] on button "3" at bounding box center [173, 38] width 12 height 12
click at [169, 138] on button "3" at bounding box center [173, 138] width 12 height 12
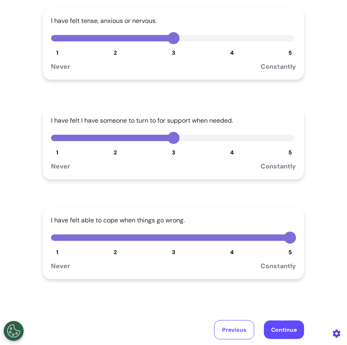
click at [171, 232] on button "3" at bounding box center [173, 237] width 12 height 12
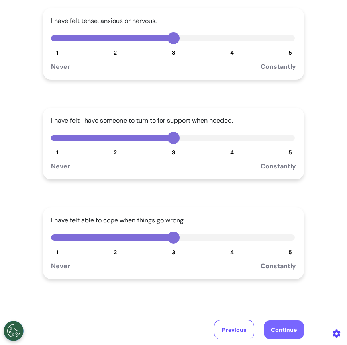
click at [280, 335] on button "Continue" at bounding box center [284, 329] width 40 height 18
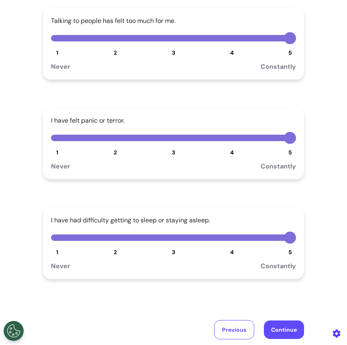
click at [167, 40] on button "3" at bounding box center [173, 38] width 12 height 12
click at [170, 139] on button "3" at bounding box center [173, 138] width 12 height 12
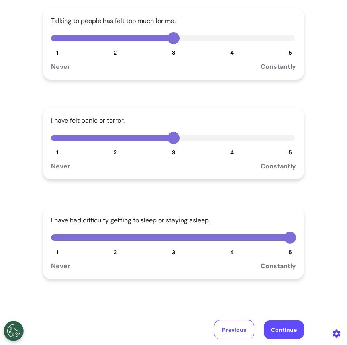
click at [167, 241] on button "3" at bounding box center [173, 237] width 12 height 12
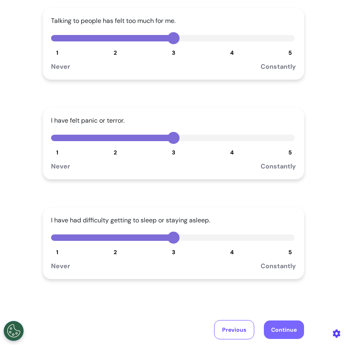
click at [276, 327] on button "Continue" at bounding box center [284, 329] width 40 height 18
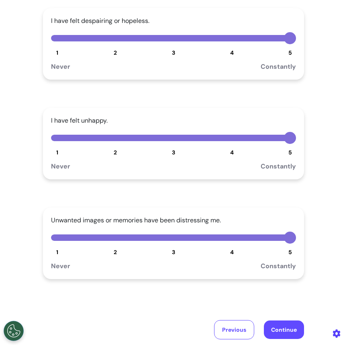
click at [168, 38] on button "3" at bounding box center [173, 38] width 12 height 12
click at [167, 140] on button "3" at bounding box center [173, 138] width 12 height 12
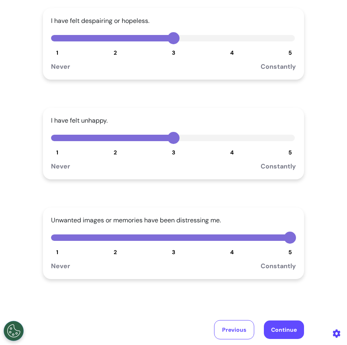
click at [169, 237] on button "3" at bounding box center [173, 237] width 12 height 12
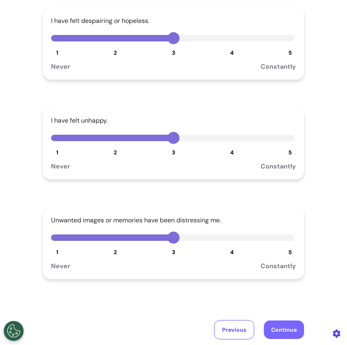
click at [284, 324] on button "Continue" at bounding box center [284, 329] width 40 height 18
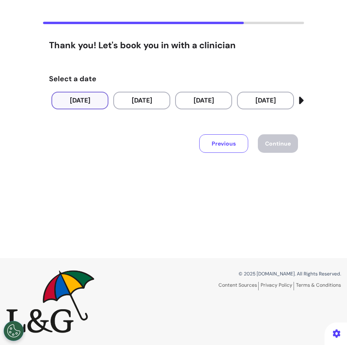
click at [69, 101] on button "[DATE]" at bounding box center [79, 101] width 57 height 18
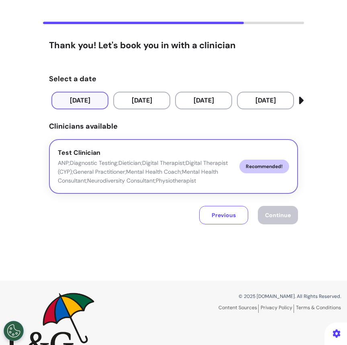
click at [237, 176] on button "Test Clinician ANP;Diagnostic Testing;Dietician;Digital Therapist;Digital Thera…" at bounding box center [173, 166] width 249 height 55
click at [271, 214] on span "Continue" at bounding box center [278, 214] width 26 height 7
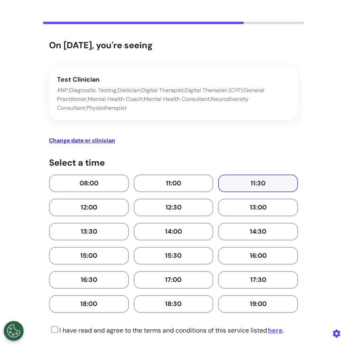
click at [251, 182] on button "11:30" at bounding box center [258, 183] width 80 height 18
click at [49, 332] on icon at bounding box center [53, 329] width 9 height 8
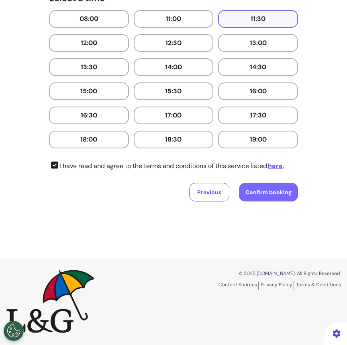
click at [278, 192] on span "Confirm booking" at bounding box center [268, 191] width 46 height 7
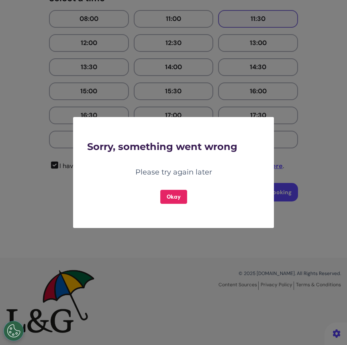
click at [167, 199] on button "Okay" at bounding box center [173, 197] width 27 height 14
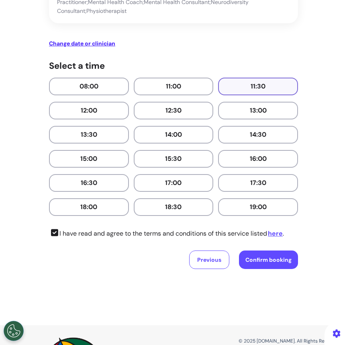
scroll to position [0, 0]
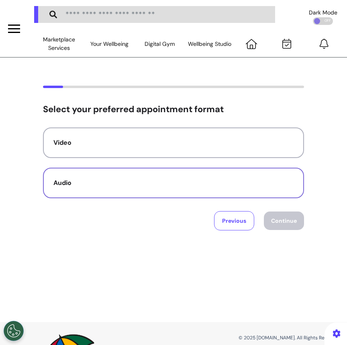
click at [167, 177] on button "Audio" at bounding box center [173, 182] width 261 height 31
click at [292, 220] on button "Continue" at bounding box center [284, 220] width 40 height 18
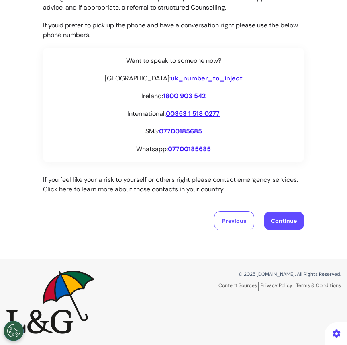
scroll to position [143, 0]
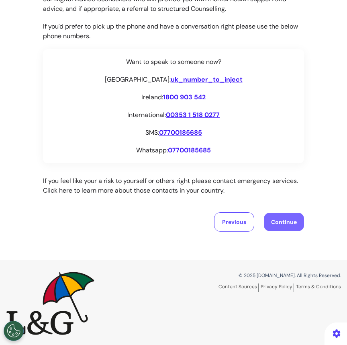
click at [268, 219] on button "Continue" at bounding box center [284, 221] width 40 height 18
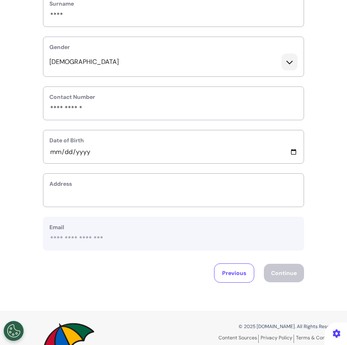
scroll to position [193, 0]
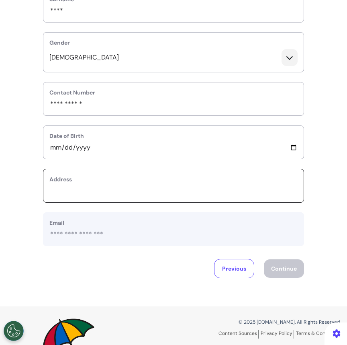
click at [239, 190] on input "text_area" at bounding box center [173, 191] width 248 height 10
type input "*******"
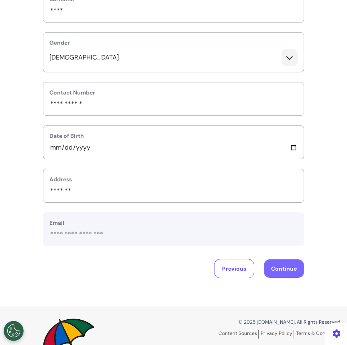
click at [282, 265] on button "Continue" at bounding box center [284, 268] width 40 height 18
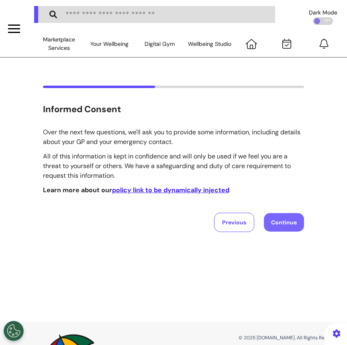
click at [278, 220] on button "Continue" at bounding box center [284, 222] width 40 height 18
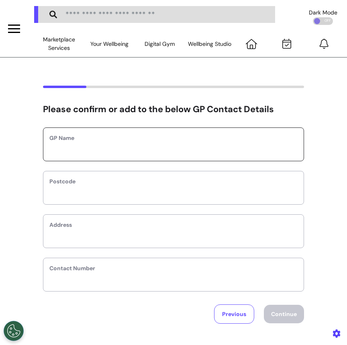
click at [210, 151] on input "text" at bounding box center [173, 149] width 248 height 10
type input "*****"
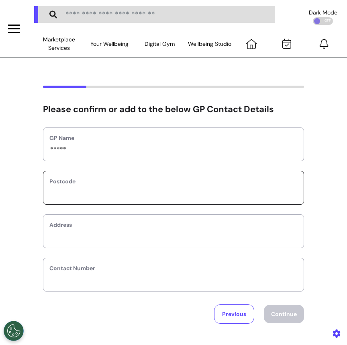
click at [188, 194] on input "text" at bounding box center [173, 193] width 248 height 10
type input "*******"
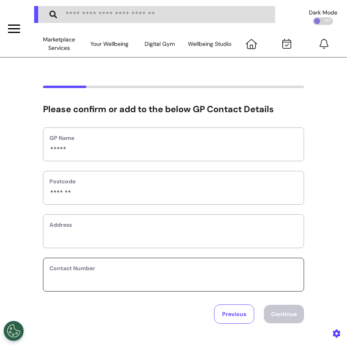
type input "**********"
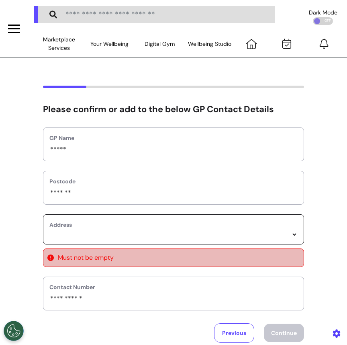
click at [113, 237] on select "*****" at bounding box center [173, 234] width 248 height 7
select select
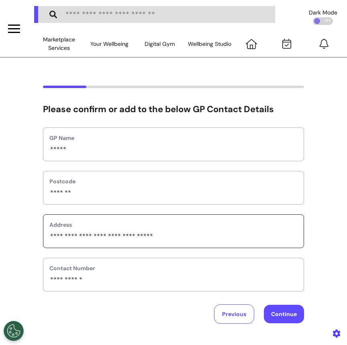
click at [287, 304] on div "GP Name ***** Postcode ******* Address Contact Number Previous Continue" at bounding box center [173, 225] width 261 height 196
click at [284, 313] on button "Continue" at bounding box center [284, 313] width 40 height 18
select select "**********"
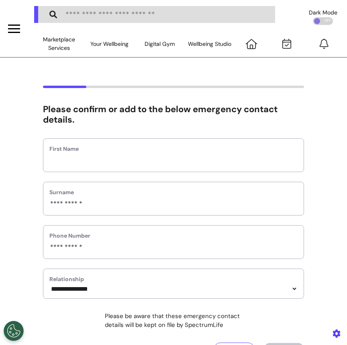
click at [206, 149] on label "First Name" at bounding box center [173, 149] width 248 height 8
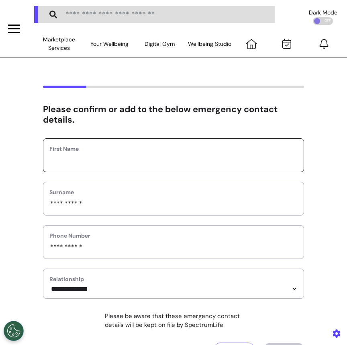
click at [179, 164] on input "text" at bounding box center [173, 160] width 248 height 10
type input "****"
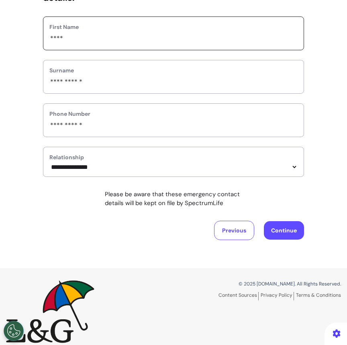
scroll to position [134, 0]
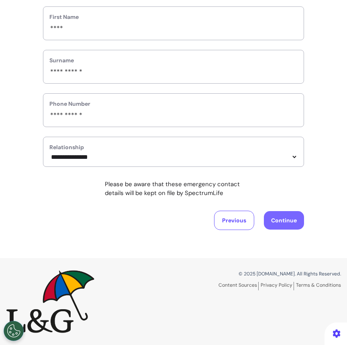
click at [285, 221] on button "Continue" at bounding box center [284, 220] width 40 height 18
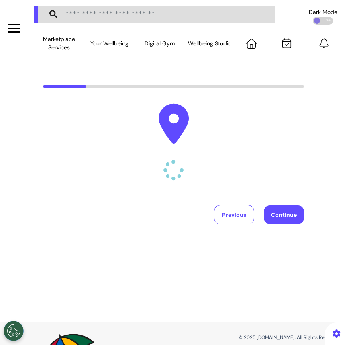
scroll to position [0, 0]
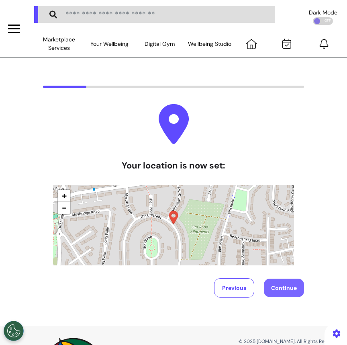
click at [282, 287] on button "Continue" at bounding box center [284, 287] width 40 height 18
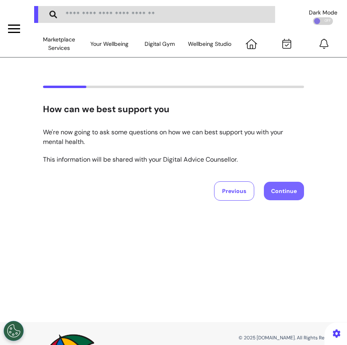
click at [284, 190] on button "Continue" at bounding box center [284, 191] width 40 height 18
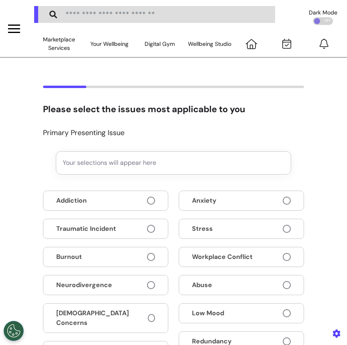
click at [277, 199] on button "Anxiety" at bounding box center [241, 200] width 125 height 20
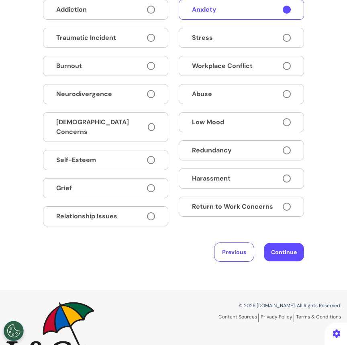
scroll to position [206, 0]
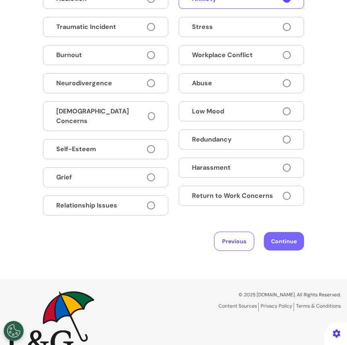
click at [284, 237] on button "Continue" at bounding box center [284, 241] width 40 height 18
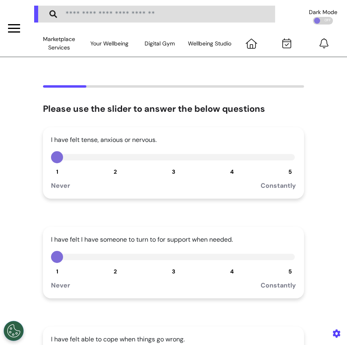
scroll to position [0, 0]
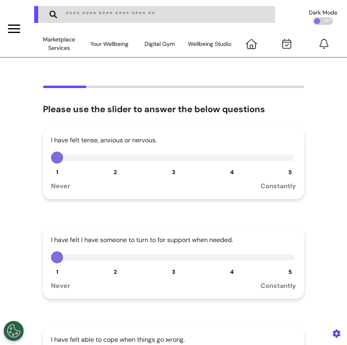
click at [164, 168] on div "I have felt tense, anxious or nervous. 1 2 3 4 5 Never Constantly" at bounding box center [173, 162] width 261 height 71
drag, startPoint x: 164, startPoint y: 168, endPoint x: 170, endPoint y: 158, distance: 11.6
click at [170, 158] on button "3" at bounding box center [173, 157] width 12 height 12
click at [52, 161] on button "1" at bounding box center [57, 157] width 12 height 12
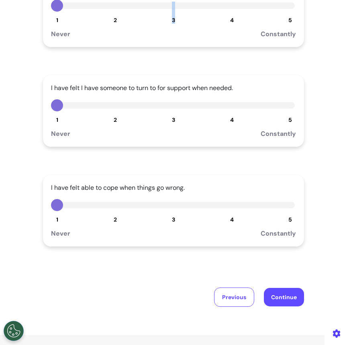
scroll to position [153, 0]
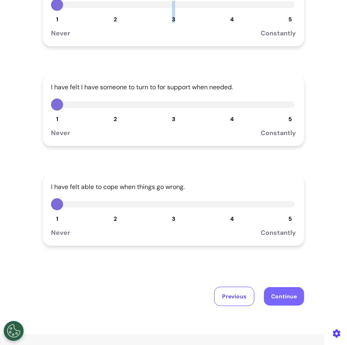
click at [265, 298] on button "Continue" at bounding box center [284, 296] width 40 height 18
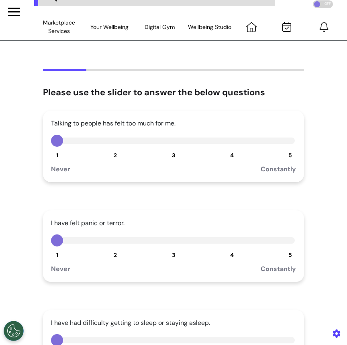
scroll to position [0, 0]
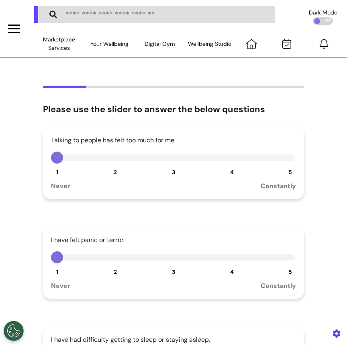
click at [168, 165] on div "Talking to people has felt too much for me. 1 2 3 4 5 Never Constantly" at bounding box center [173, 162] width 261 height 71
click at [111, 157] on button "2" at bounding box center [115, 157] width 12 height 12
click at [111, 261] on button "2" at bounding box center [115, 257] width 12 height 12
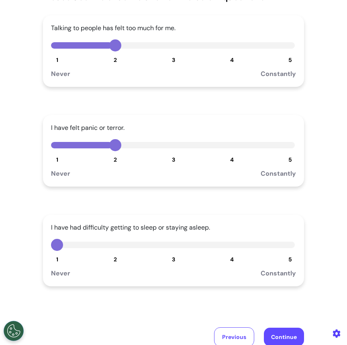
scroll to position [114, 0]
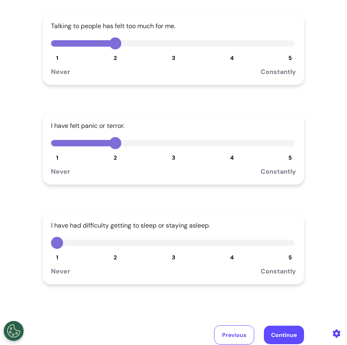
click at [109, 239] on button "2" at bounding box center [115, 243] width 12 height 12
click at [287, 329] on button "Continue" at bounding box center [284, 334] width 40 height 18
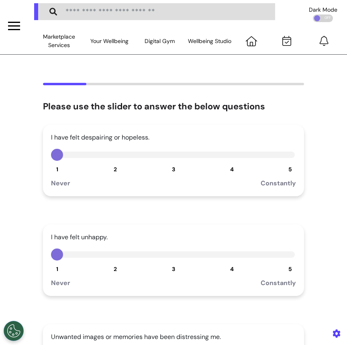
scroll to position [0, 0]
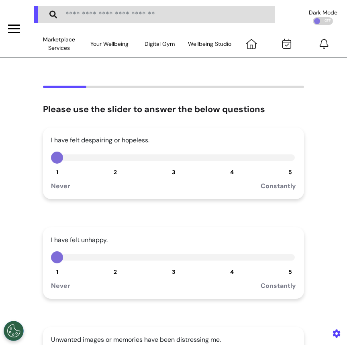
click at [170, 159] on button "3" at bounding box center [173, 157] width 12 height 12
click at [174, 265] on div "I have felt unhappy. 1 2 3 4 5 Never Constantly" at bounding box center [173, 262] width 261 height 71
click at [171, 262] on button "3" at bounding box center [173, 257] width 12 height 12
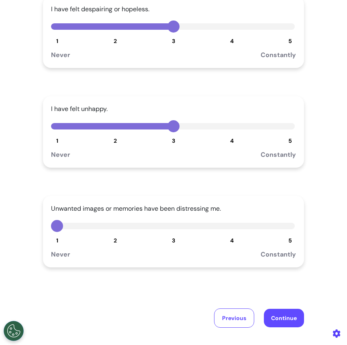
scroll to position [132, 0]
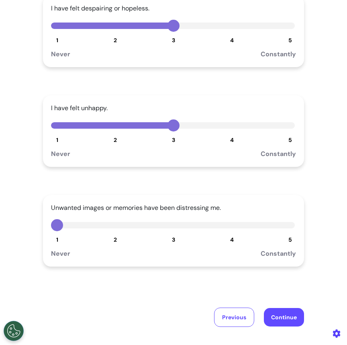
click at [111, 223] on button "2" at bounding box center [115, 225] width 12 height 12
click at [277, 319] on button "Continue" at bounding box center [284, 317] width 40 height 18
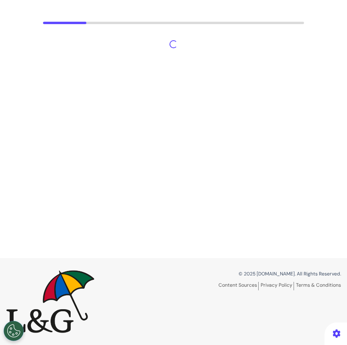
scroll to position [64, 0]
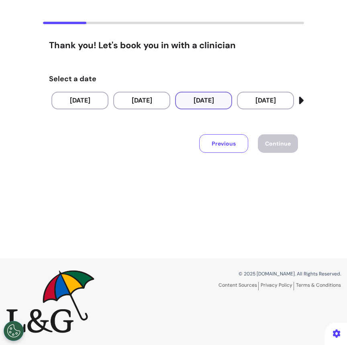
click at [196, 103] on button "[DATE]" at bounding box center [203, 101] width 57 height 18
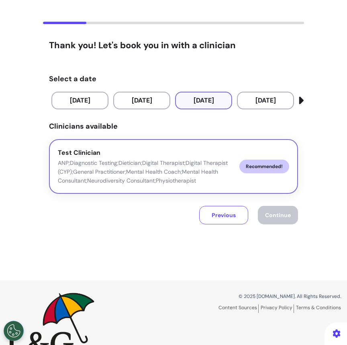
click at [260, 171] on span "Recommended!" at bounding box center [264, 166] width 50 height 14
click at [276, 219] on button "Continue" at bounding box center [278, 215] width 40 height 18
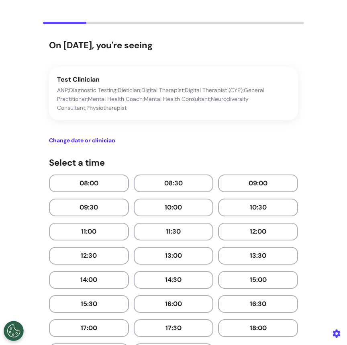
click at [188, 184] on button "08:30" at bounding box center [174, 183] width 80 height 18
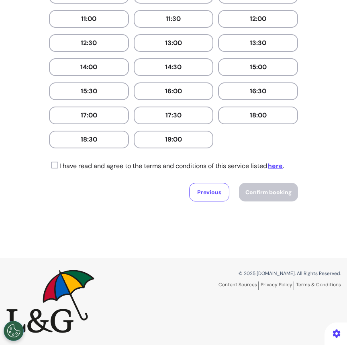
click at [49, 162] on icon at bounding box center [53, 165] width 9 height 8
click at [253, 192] on span "Confirm booking" at bounding box center [268, 191] width 46 height 7
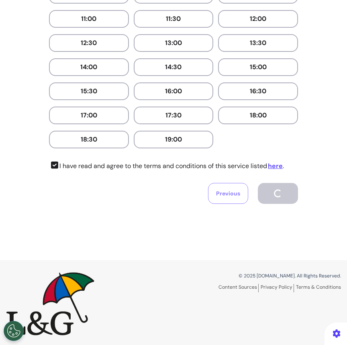
scroll to position [177, 0]
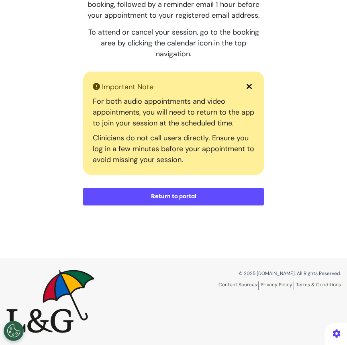
click at [250, 196] on button "Return to portal" at bounding box center [173, 197] width 181 height 18
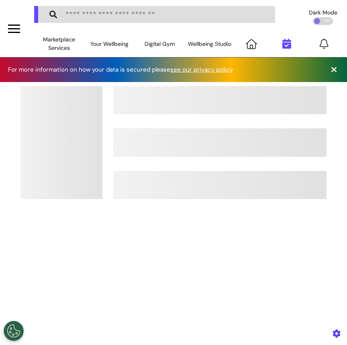
click at [282, 41] on icon at bounding box center [286, 44] width 9 height 10
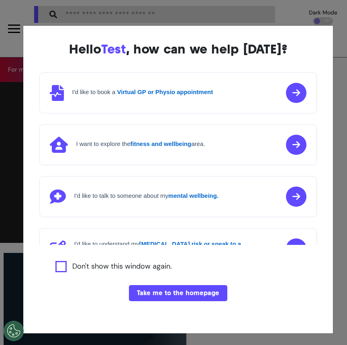
scroll to position [0, 289]
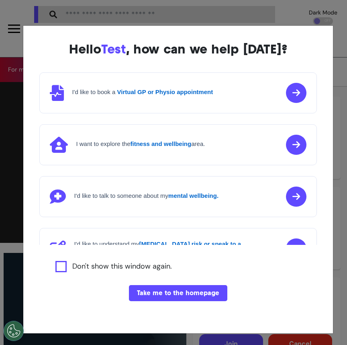
click at [173, 304] on div "Hello Test , how can we help today? I'd like to book a Virtual GP or Physio app…" at bounding box center [177, 179] width 309 height 307
click at [183, 296] on button "Take me to the homepage" at bounding box center [178, 293] width 98 height 16
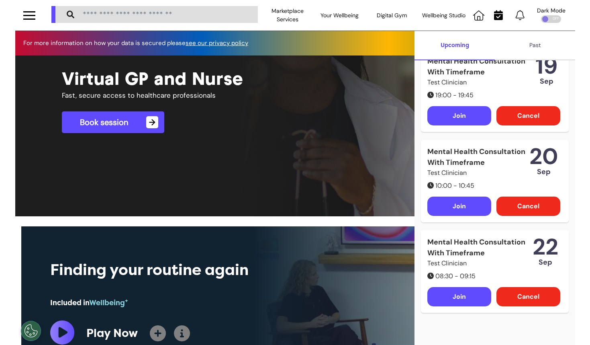
scroll to position [0, 294]
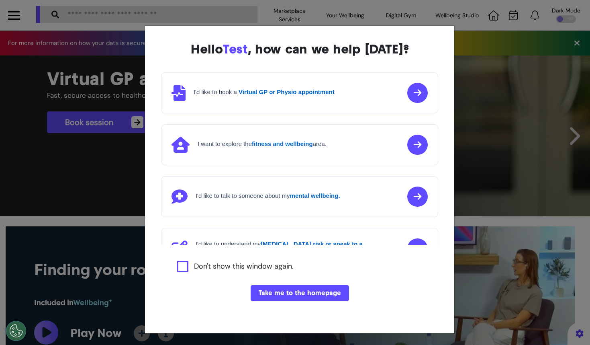
click at [314, 287] on button "Take me to the homepage" at bounding box center [300, 293] width 98 height 16
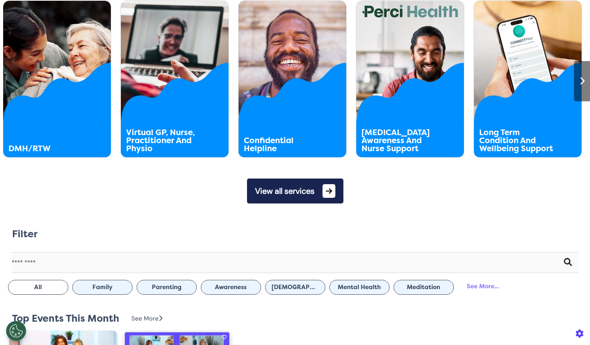
scroll to position [436, 0]
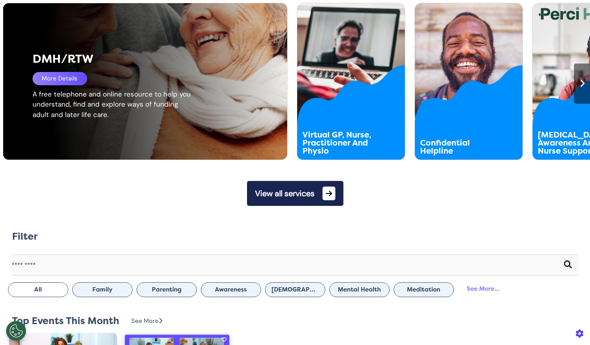
click at [82, 141] on div "DMH/RTW More Details A free telephone and online resource to help you understan…" at bounding box center [150, 81] width 294 height 156
click at [61, 82] on div "More Details" at bounding box center [60, 78] width 55 height 13
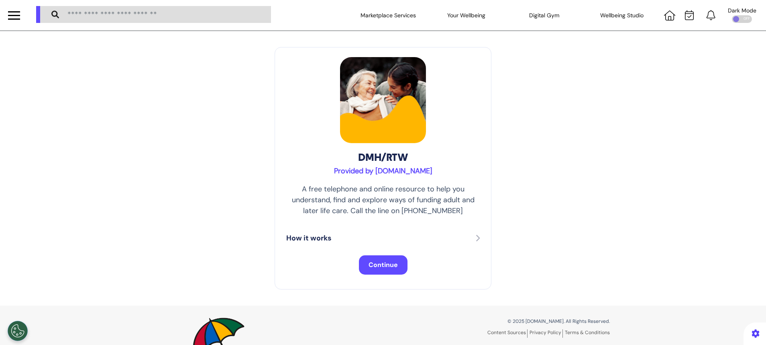
click at [380, 261] on span "Continue" at bounding box center [383, 264] width 29 height 8
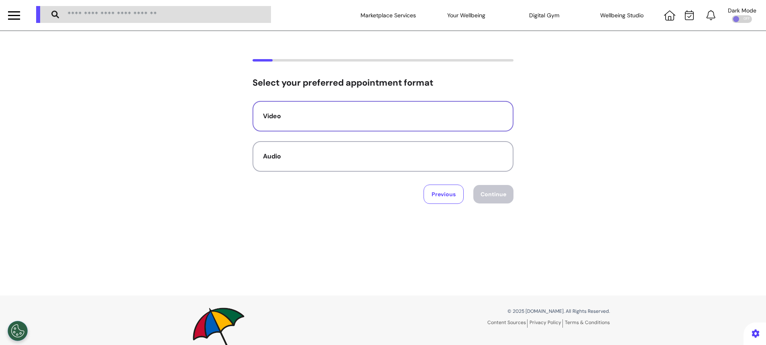
click at [335, 121] on button "Video" at bounding box center [383, 116] width 261 height 31
click at [482, 195] on button "Continue" at bounding box center [494, 194] width 40 height 18
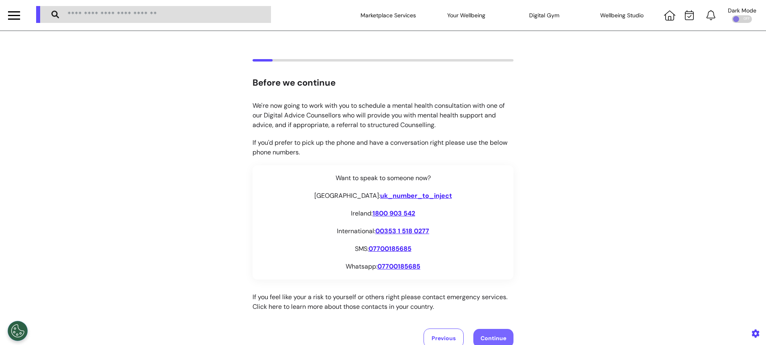
click at [498, 331] on button "Continue" at bounding box center [494, 338] width 40 height 18
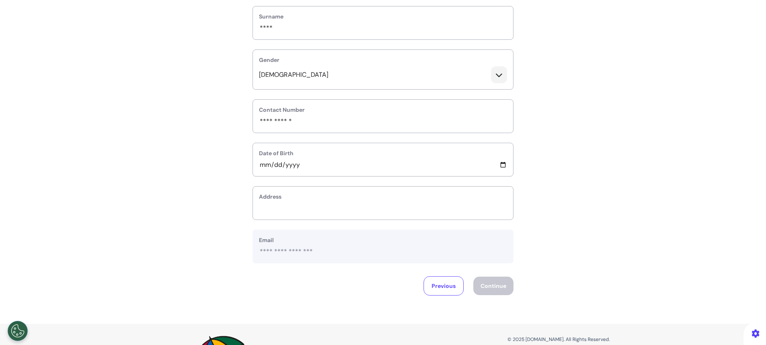
scroll to position [153, 0]
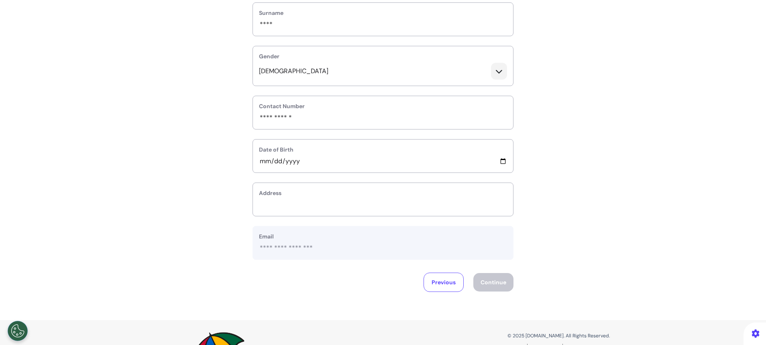
click at [451, 191] on label "Address" at bounding box center [383, 193] width 248 height 8
click at [422, 208] on input "text_area" at bounding box center [383, 204] width 248 height 10
type input "**********"
click at [499, 277] on button "Continue" at bounding box center [494, 282] width 40 height 18
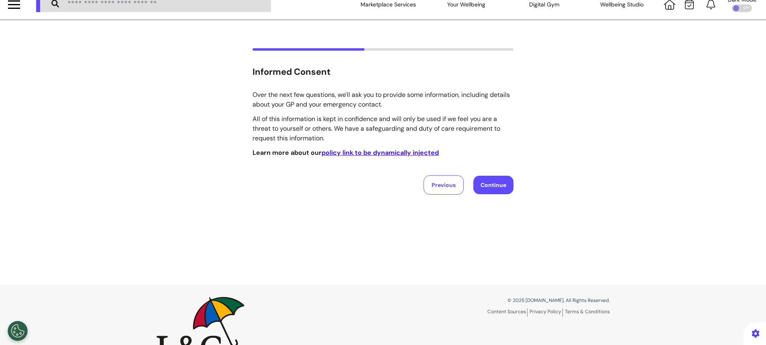
scroll to position [0, 0]
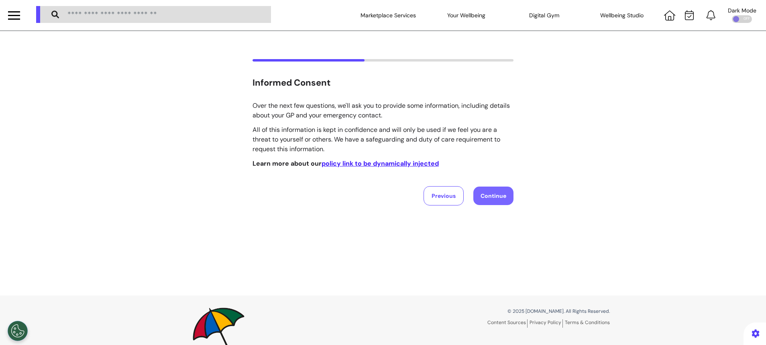
click at [490, 202] on button "Continue" at bounding box center [494, 195] width 40 height 18
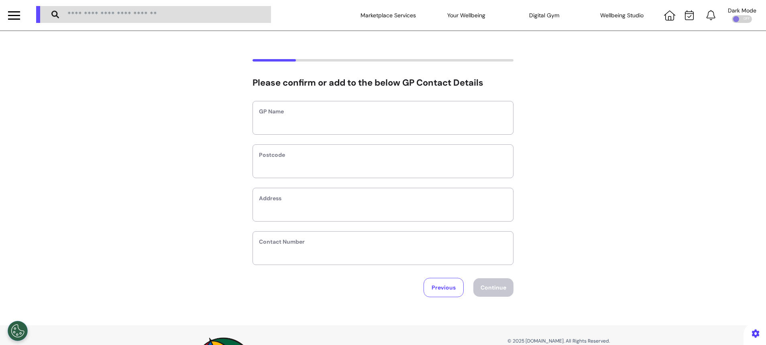
click at [472, 130] on div "GP Name" at bounding box center [383, 118] width 261 height 34
click at [406, 115] on label "GP Name" at bounding box center [383, 111] width 248 height 8
click at [307, 123] on input "text" at bounding box center [383, 123] width 248 height 10
type input "****"
click at [290, 168] on input "text" at bounding box center [383, 166] width 248 height 10
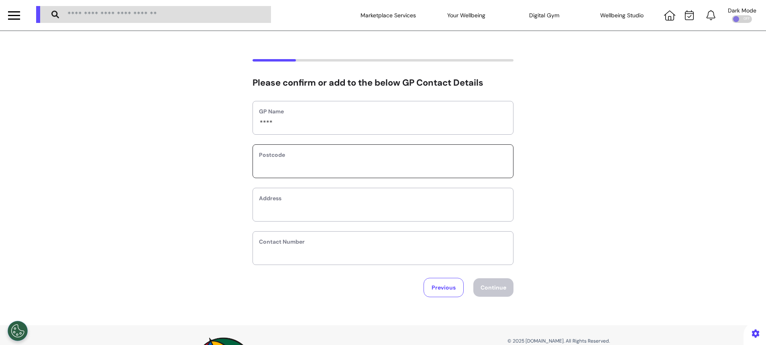
type input "*******"
type input "**********"
click at [491, 278] on button "Continue" at bounding box center [494, 287] width 40 height 18
select select "**********"
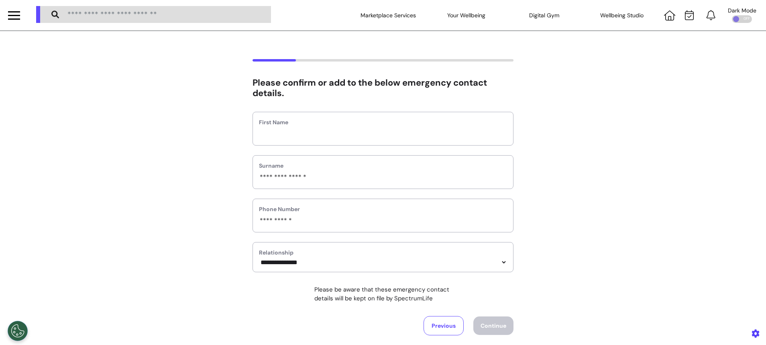
click at [325, 140] on div "First Name" at bounding box center [383, 129] width 261 height 34
click at [305, 129] on input "text" at bounding box center [383, 134] width 248 height 10
type input "****"
click at [501, 323] on button "Continue" at bounding box center [494, 325] width 40 height 18
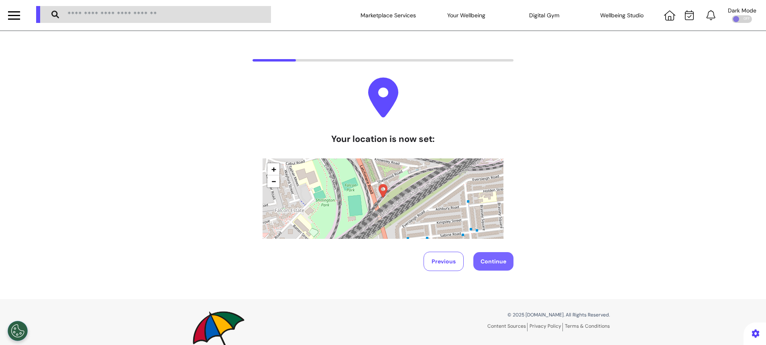
click at [492, 262] on button "Continue" at bounding box center [494, 261] width 40 height 18
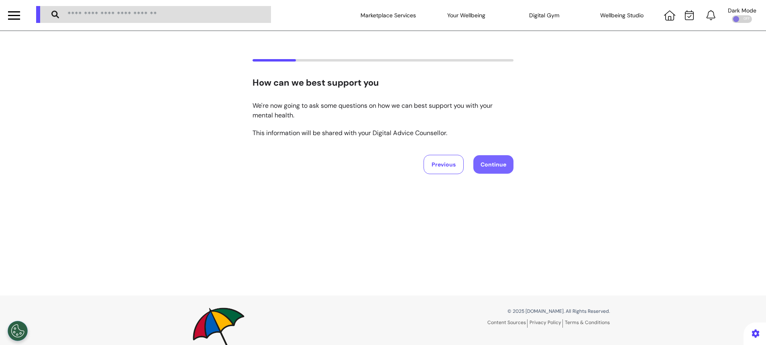
click at [478, 161] on button "Continue" at bounding box center [494, 164] width 40 height 18
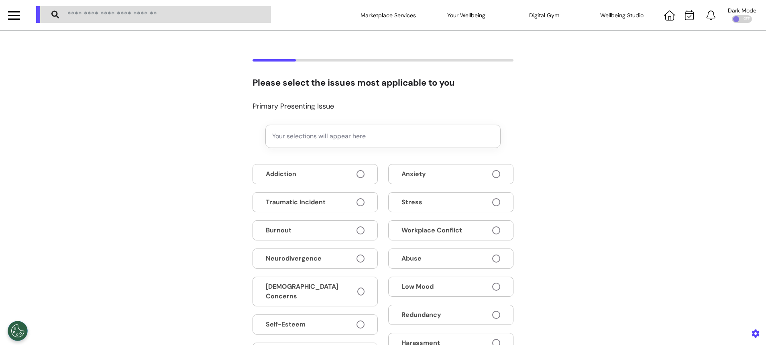
click at [350, 176] on button "Addiction" at bounding box center [315, 174] width 125 height 20
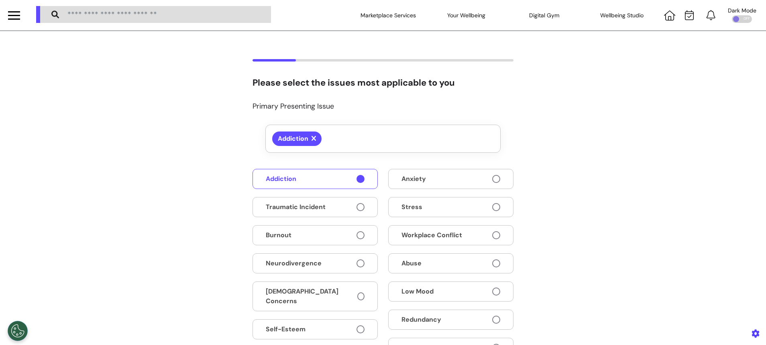
scroll to position [196, 0]
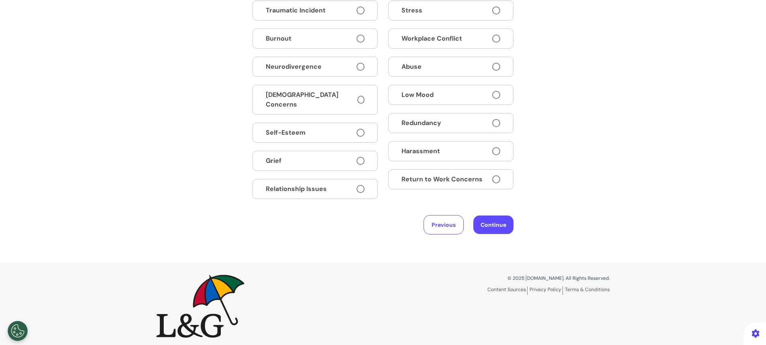
click at [482, 180] on button "Return to Work Concerns" at bounding box center [450, 179] width 125 height 20
click at [494, 220] on button "Continue" at bounding box center [494, 224] width 40 height 18
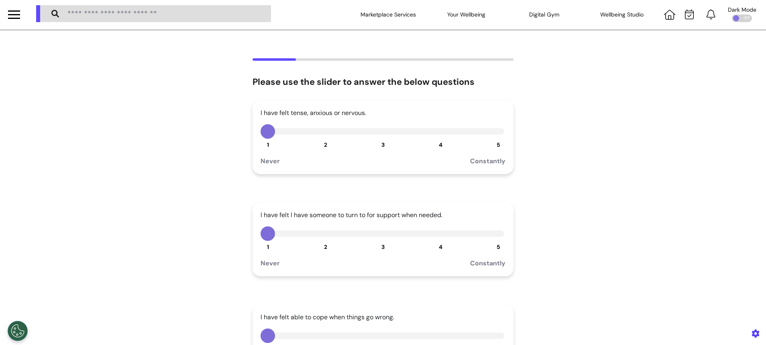
scroll to position [0, 0]
click at [380, 133] on button "3" at bounding box center [383, 132] width 14 height 14
click at [320, 233] on button "2" at bounding box center [325, 234] width 14 height 14
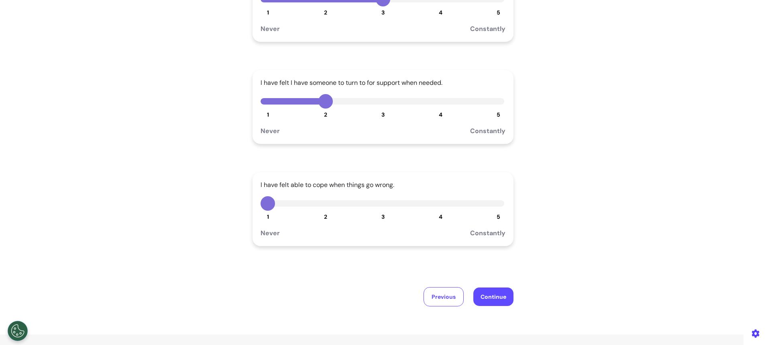
scroll to position [136, 0]
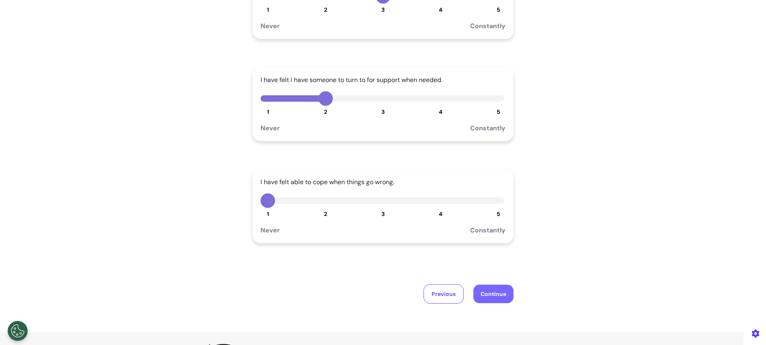
click at [498, 288] on button "Continue" at bounding box center [494, 293] width 40 height 18
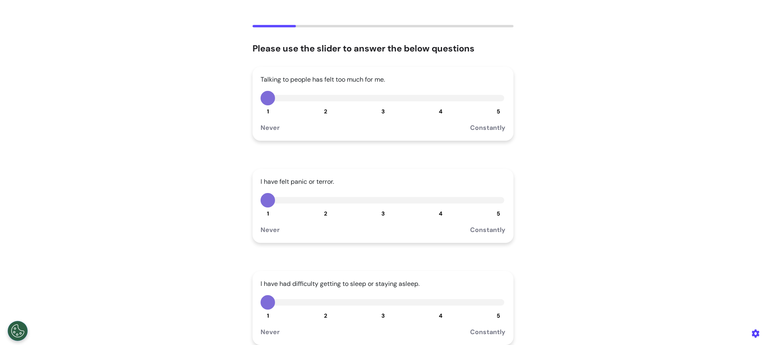
scroll to position [0, 0]
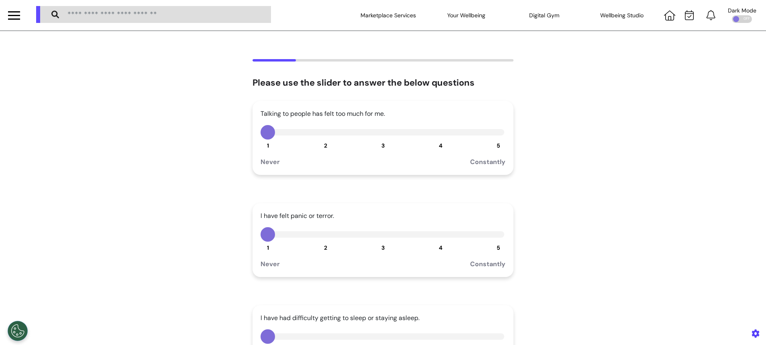
click at [498, 137] on button "5" at bounding box center [498, 132] width 14 height 14
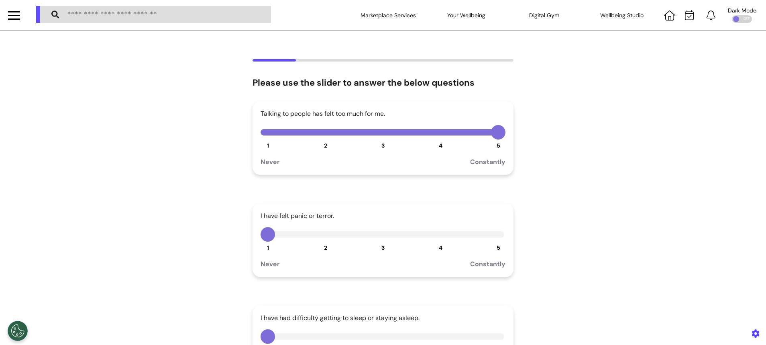
click at [440, 231] on button "4" at bounding box center [441, 234] width 14 height 14
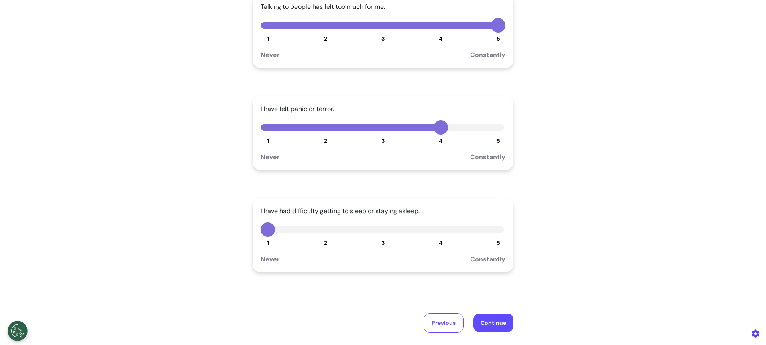
scroll to position [108, 0]
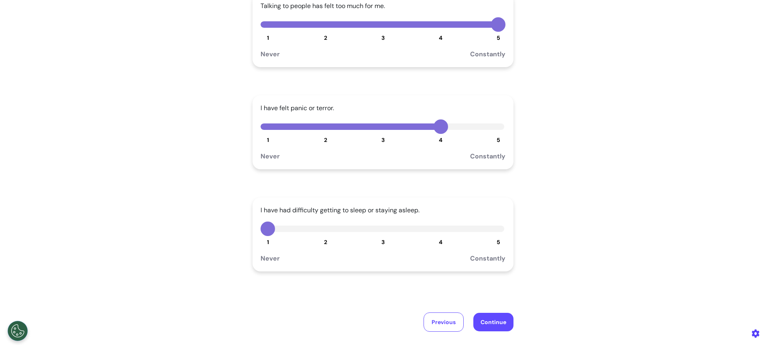
click at [439, 240] on span "4" at bounding box center [441, 241] width 4 height 7
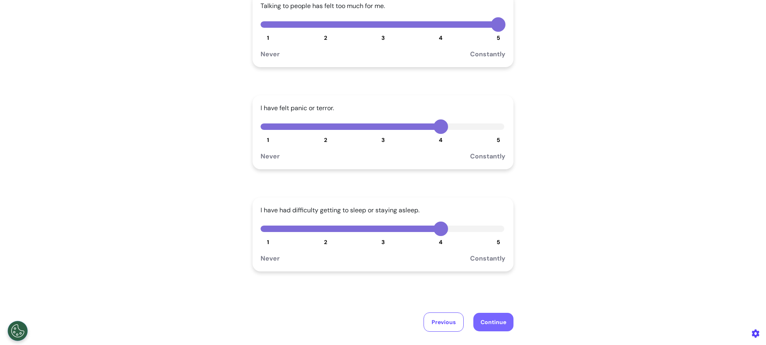
click at [490, 318] on button "Continue" at bounding box center [494, 321] width 40 height 18
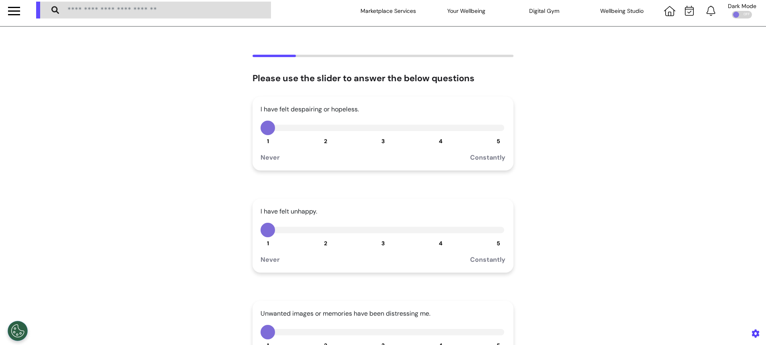
scroll to position [0, 0]
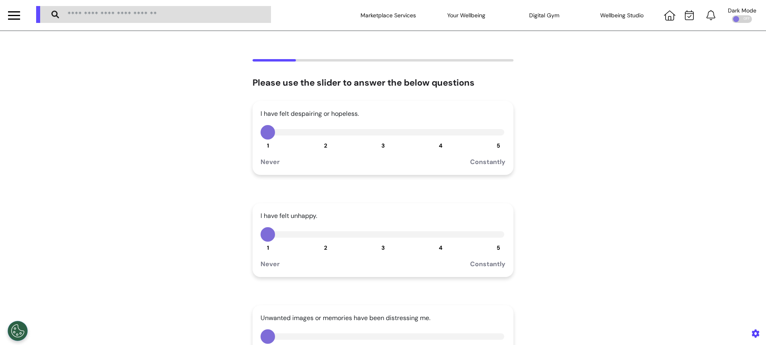
click at [377, 133] on button "3" at bounding box center [383, 132] width 14 height 14
click at [439, 251] on div "I have felt unhappy. 1 2 3 4 5 Never Constantly" at bounding box center [383, 240] width 261 height 74
click at [439, 244] on span "4" at bounding box center [441, 247] width 4 height 7
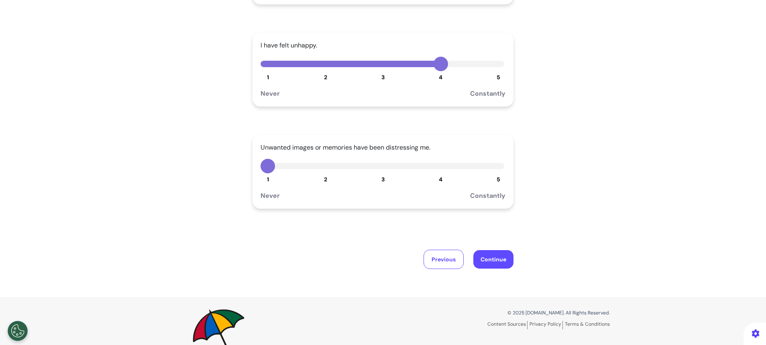
scroll to position [191, 0]
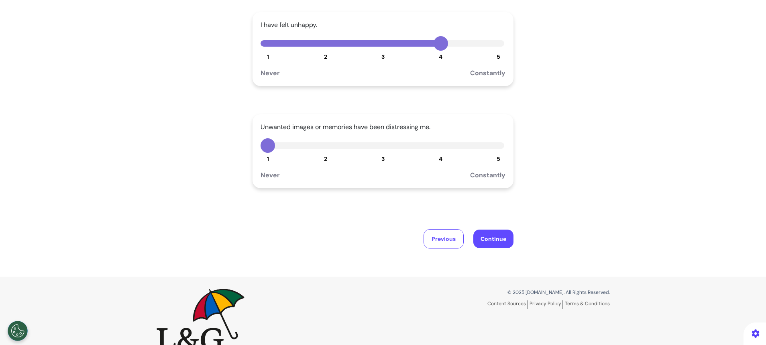
click at [438, 153] on div "1 2 3 4 5" at bounding box center [383, 145] width 245 height 14
click at [439, 160] on span "4" at bounding box center [441, 158] width 4 height 7
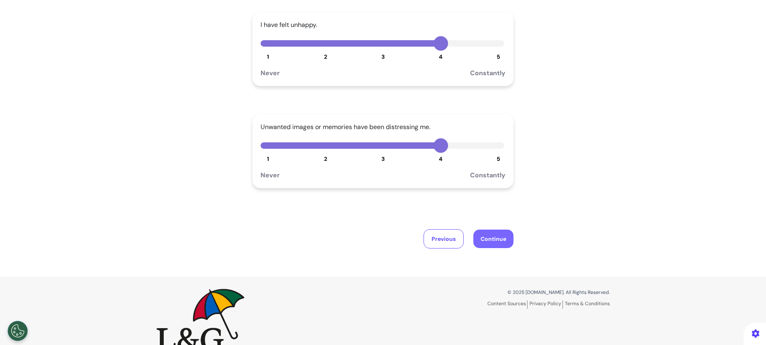
click at [493, 233] on button "Continue" at bounding box center [494, 238] width 40 height 18
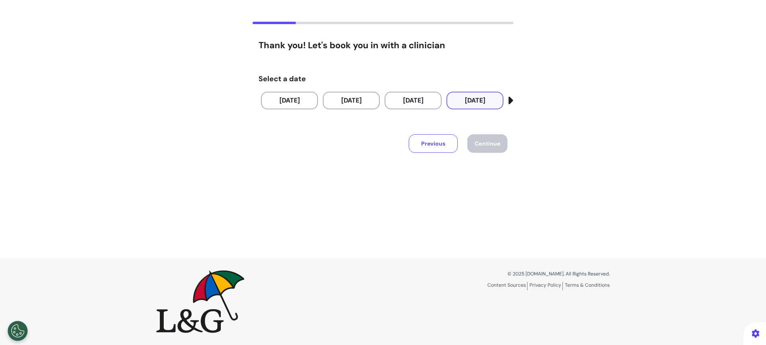
click at [457, 96] on button "[DATE]" at bounding box center [475, 101] width 57 height 18
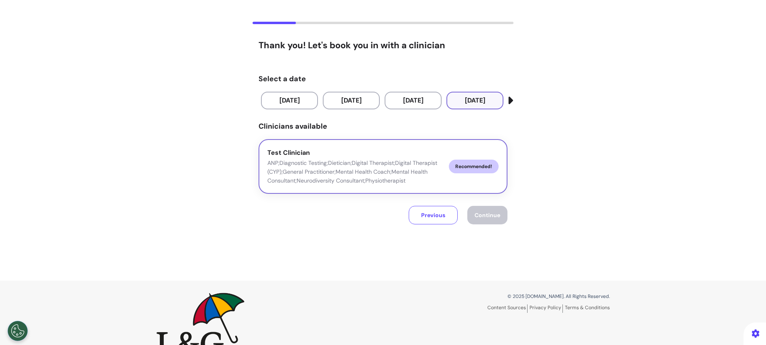
click at [425, 180] on p "ANP;Diagnostic Testing;Dietician;Digital Therapist;Digital Therapist (CYP);Gene…" at bounding box center [354, 171] width 175 height 27
click at [469, 215] on button "Continue" at bounding box center [487, 215] width 40 height 18
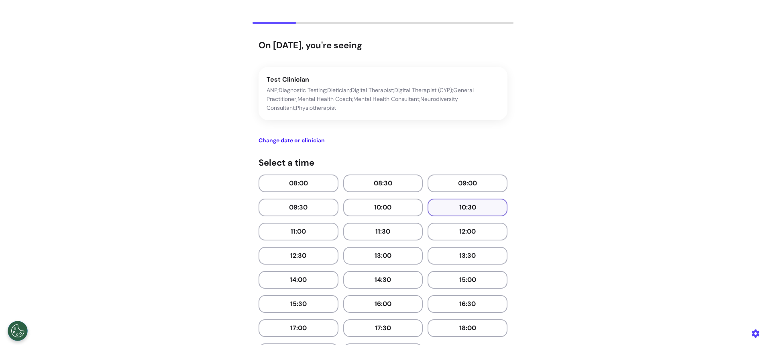
click at [469, 213] on button "10:30" at bounding box center [468, 207] width 80 height 18
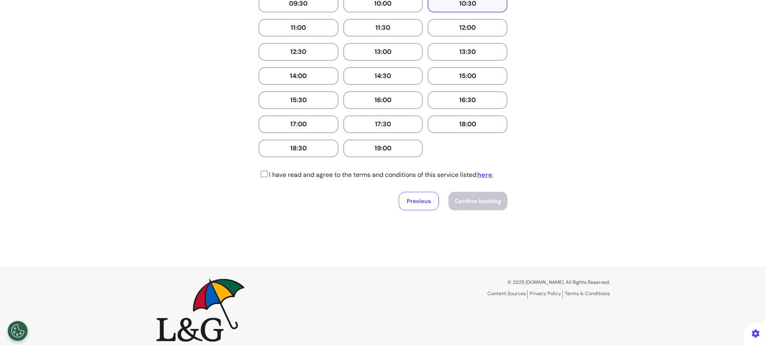
scroll to position [250, 0]
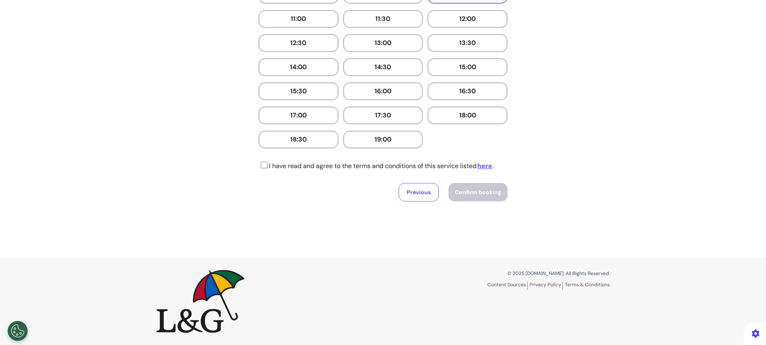
click at [259, 164] on icon at bounding box center [263, 165] width 9 height 8
click at [474, 192] on span "Confirm booking" at bounding box center [478, 191] width 46 height 7
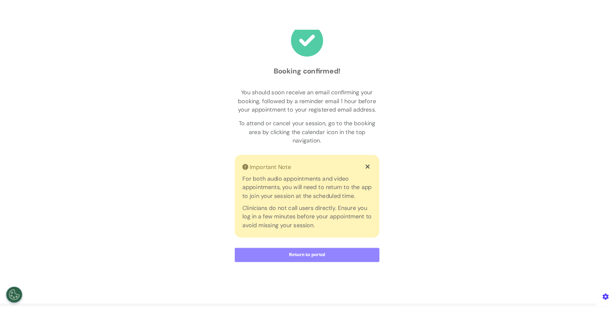
scroll to position [60, 0]
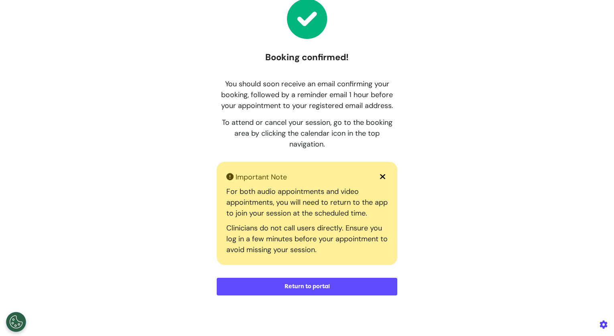
click at [217, 43] on div "Booking confirmed! You should soon receive an email confirming your booking, fo…" at bounding box center [307, 147] width 181 height 296
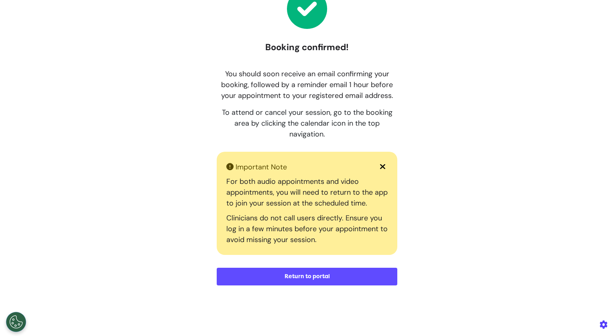
click at [563, 77] on div "Booking confirmed! You should soon receive an email confirming your booking, fo…" at bounding box center [307, 149] width 614 height 320
click at [508, 119] on div "Booking confirmed! You should soon receive an email confirming your booking, fo…" at bounding box center [307, 149] width 466 height 320
